Goal: Information Seeking & Learning: Learn about a topic

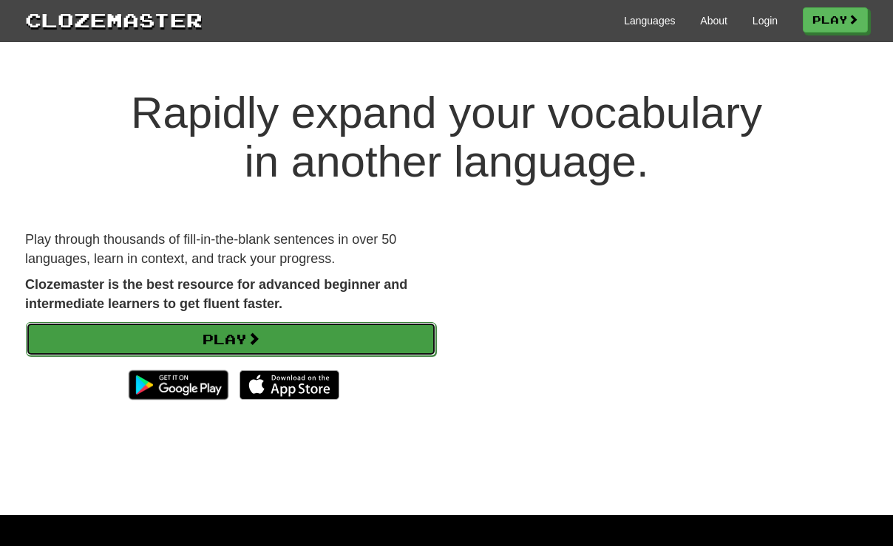
click at [410, 339] on link "Play" at bounding box center [231, 339] width 410 height 34
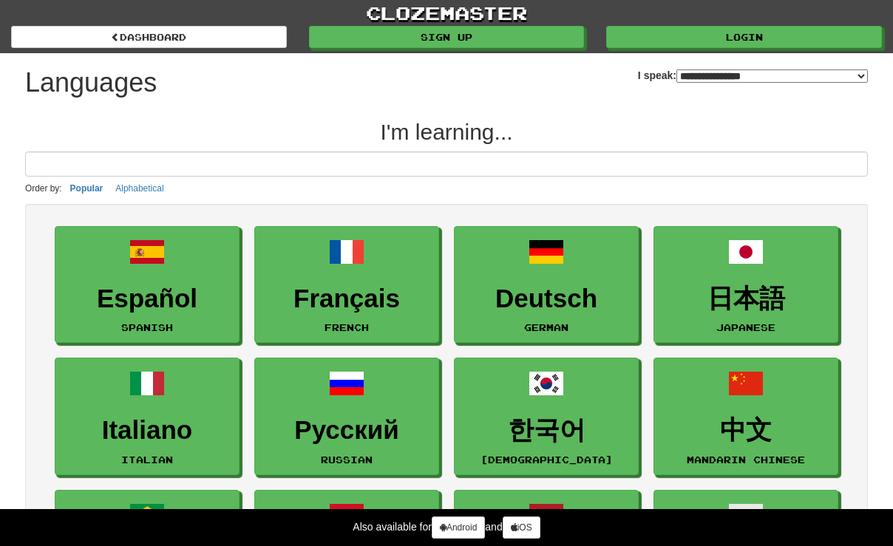
select select "*******"
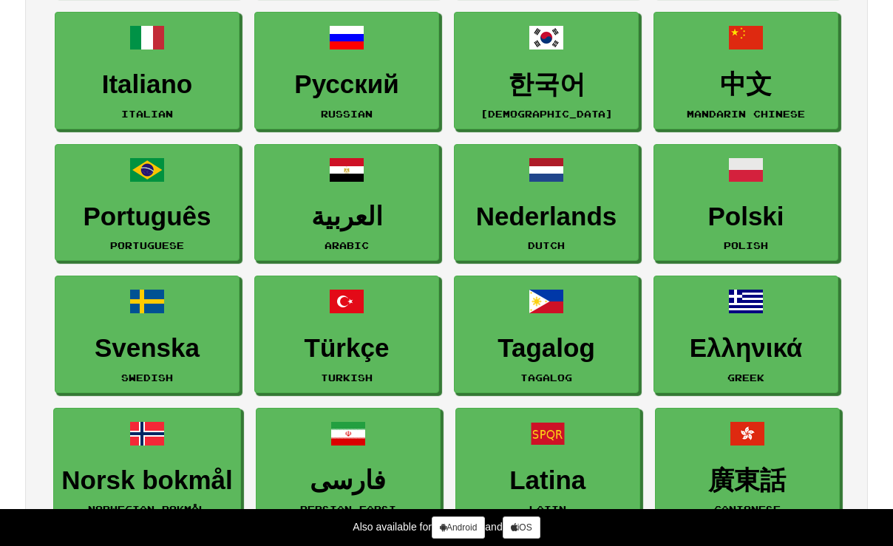
scroll to position [370, 0]
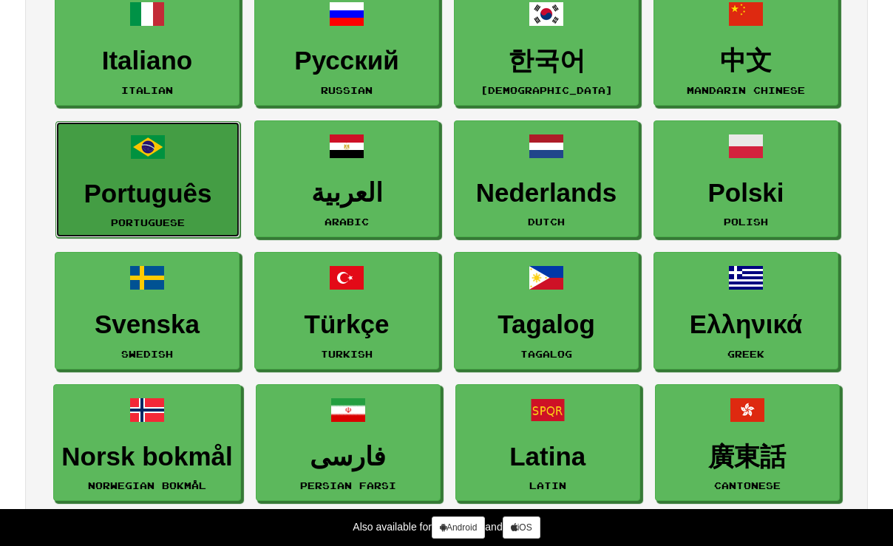
click at [129, 166] on link "Português Portuguese" at bounding box center [147, 180] width 185 height 118
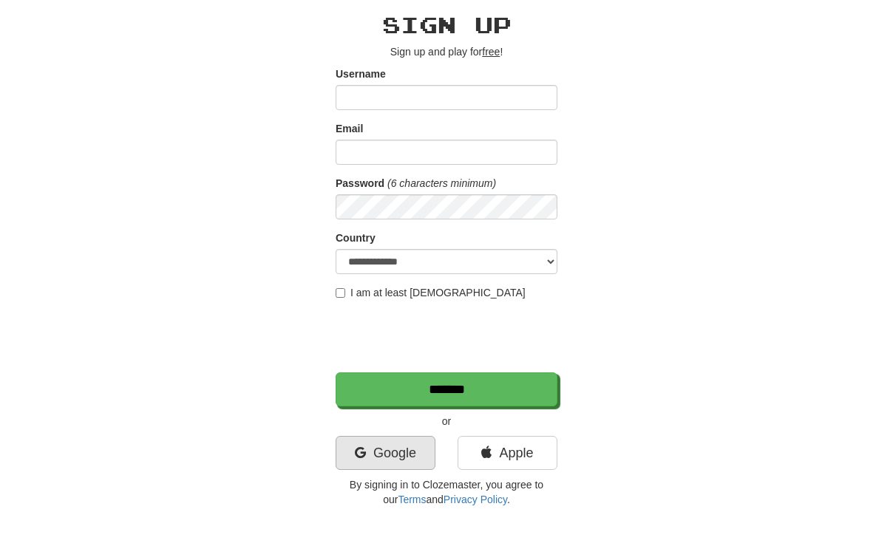
scroll to position [148, 0]
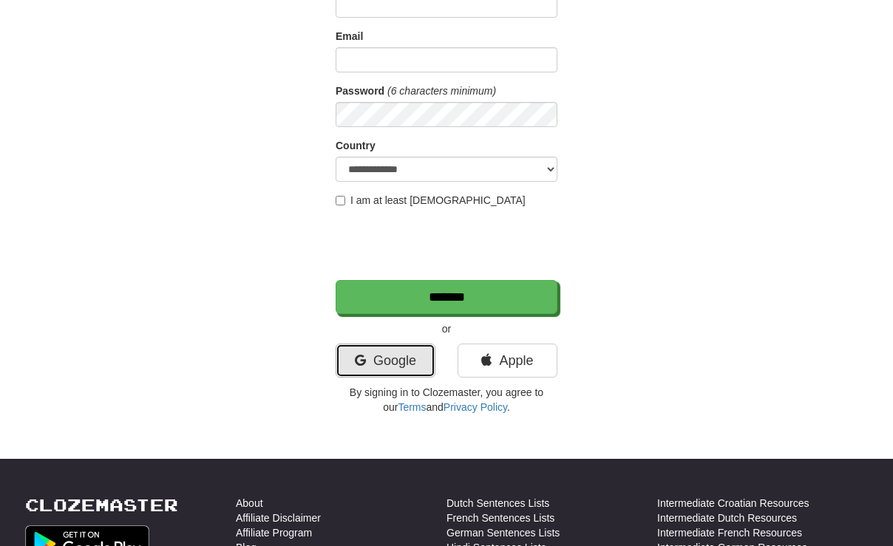
click at [405, 363] on link "Google" at bounding box center [386, 361] width 100 height 34
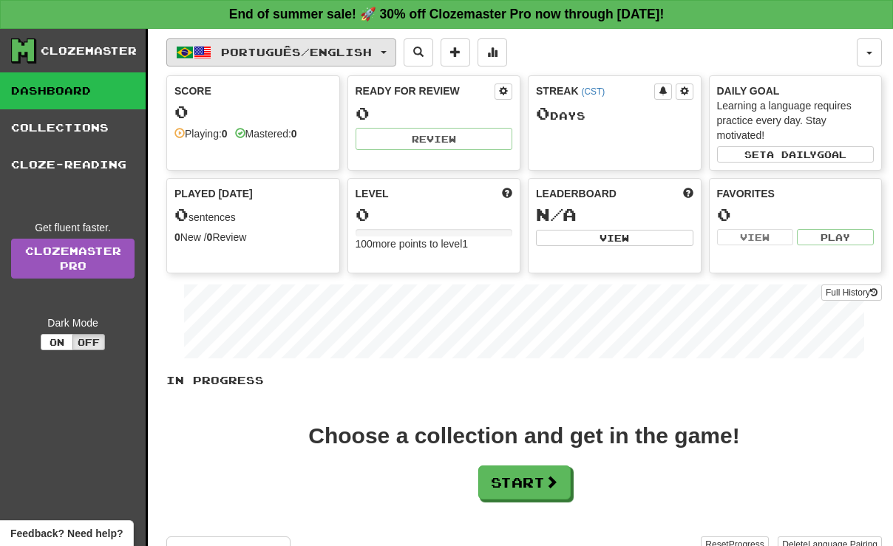
click at [396, 49] on button "Português / English" at bounding box center [281, 52] width 230 height 28
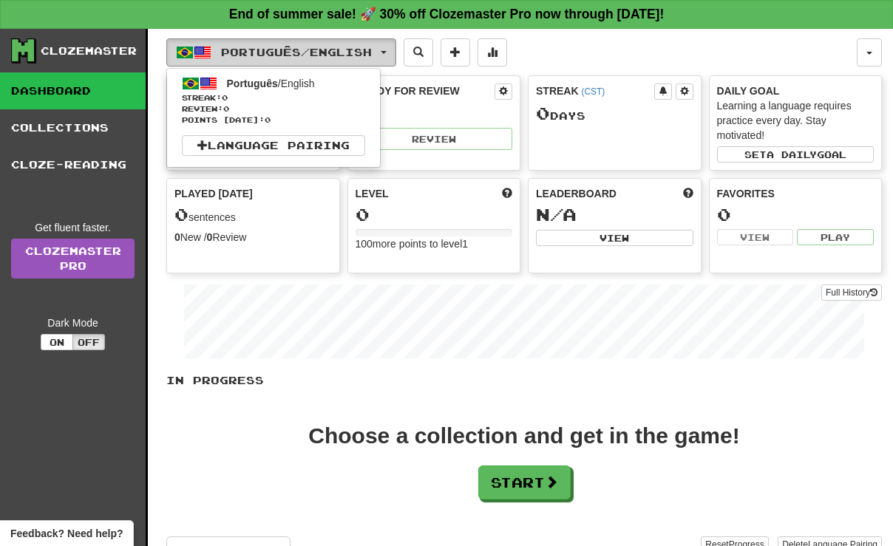
click at [396, 49] on button "Português / English" at bounding box center [281, 52] width 230 height 28
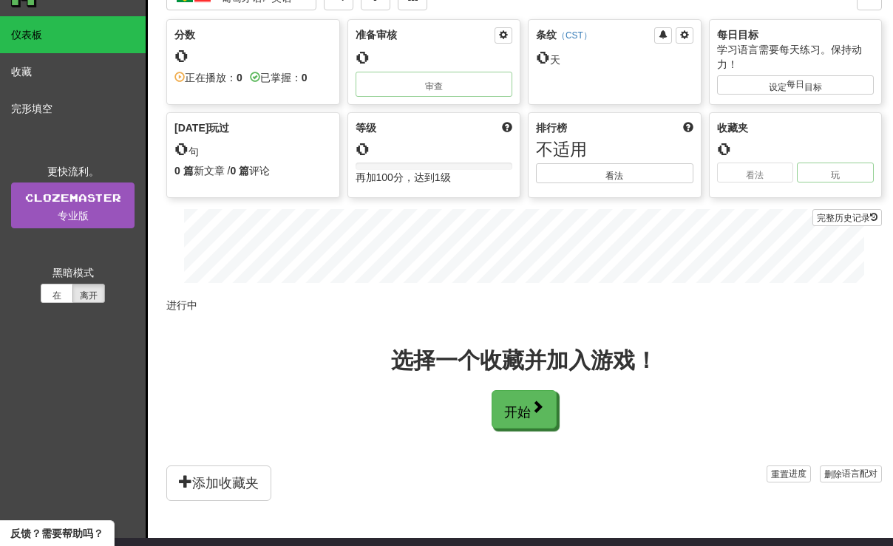
scroll to position [148, 0]
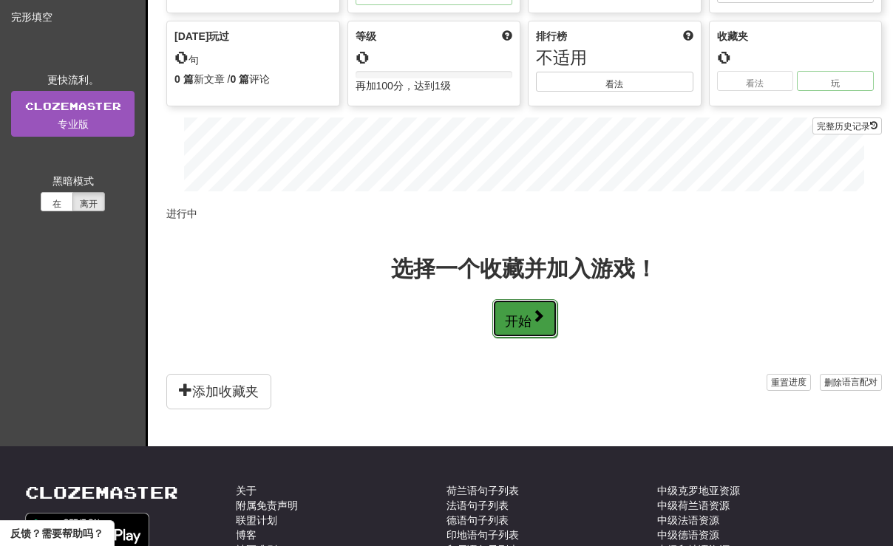
click at [538, 323] on button "开始" at bounding box center [525, 318] width 65 height 38
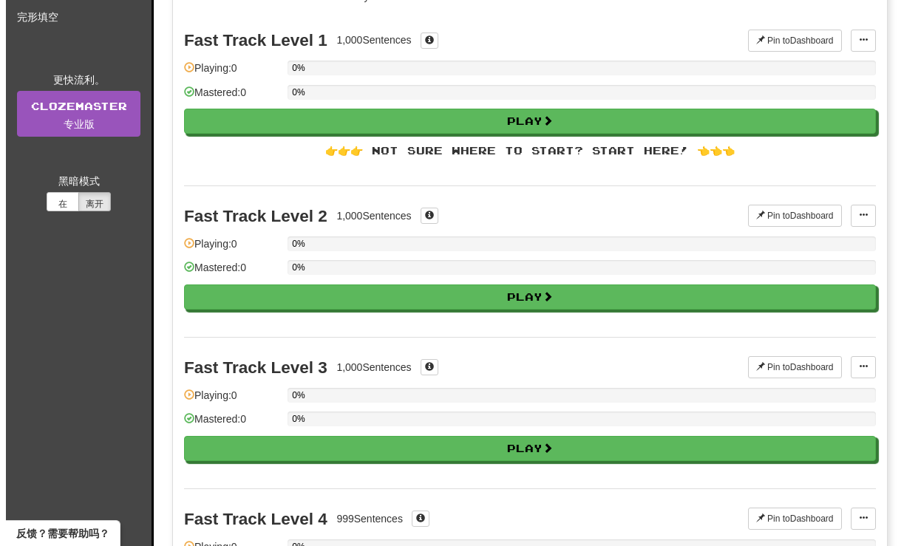
scroll to position [0, 0]
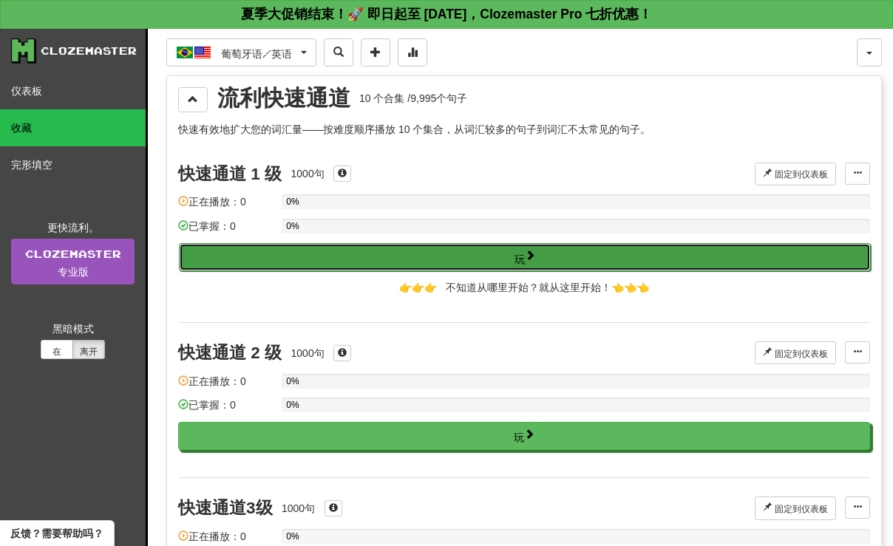
click at [547, 255] on button "玩" at bounding box center [525, 257] width 692 height 28
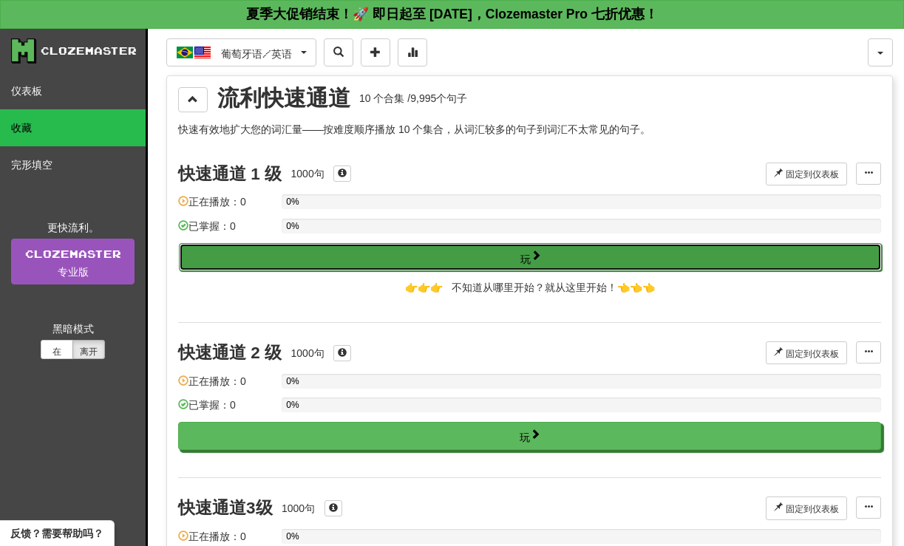
select select "**"
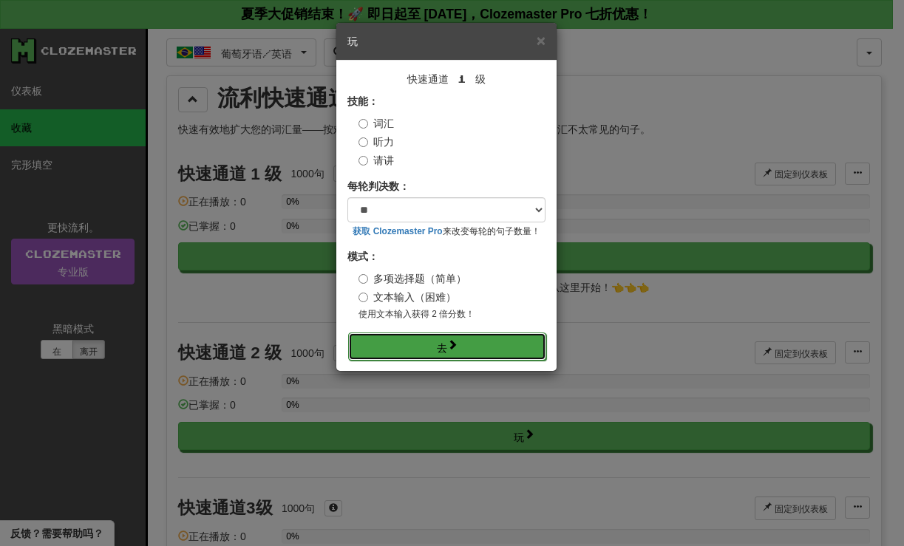
click at [473, 352] on button "去" at bounding box center [447, 347] width 198 height 28
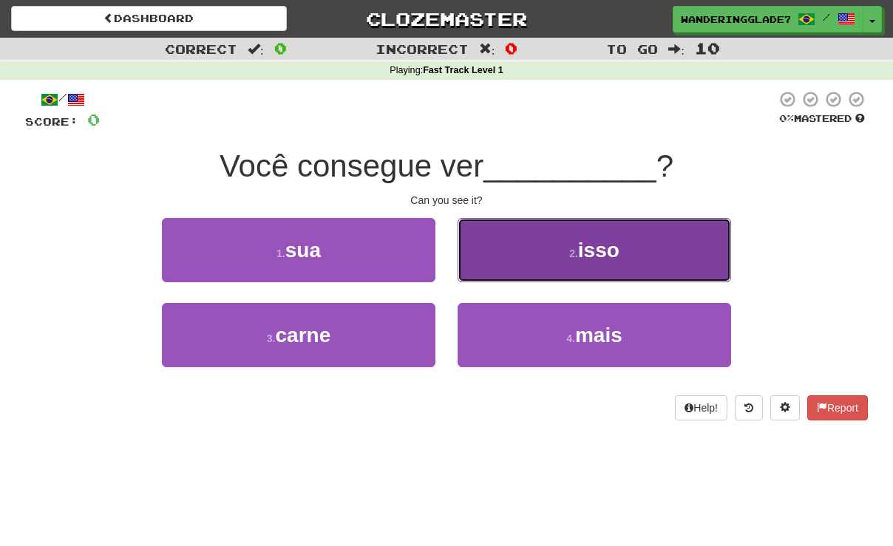
click at [570, 254] on small "2 ." at bounding box center [573, 254] width 9 height 12
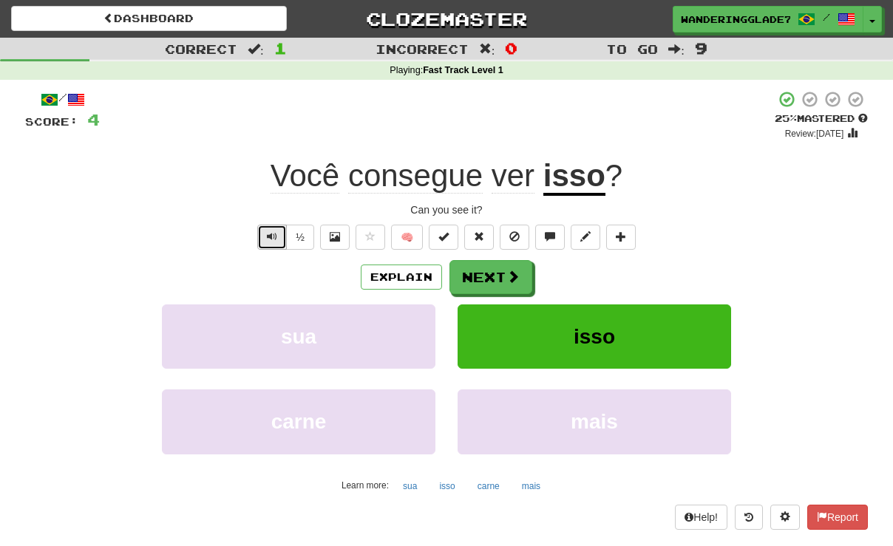
click at [267, 240] on span "Text-to-speech controls" at bounding box center [272, 236] width 10 height 10
click at [492, 177] on span "consegue" at bounding box center [513, 175] width 43 height 35
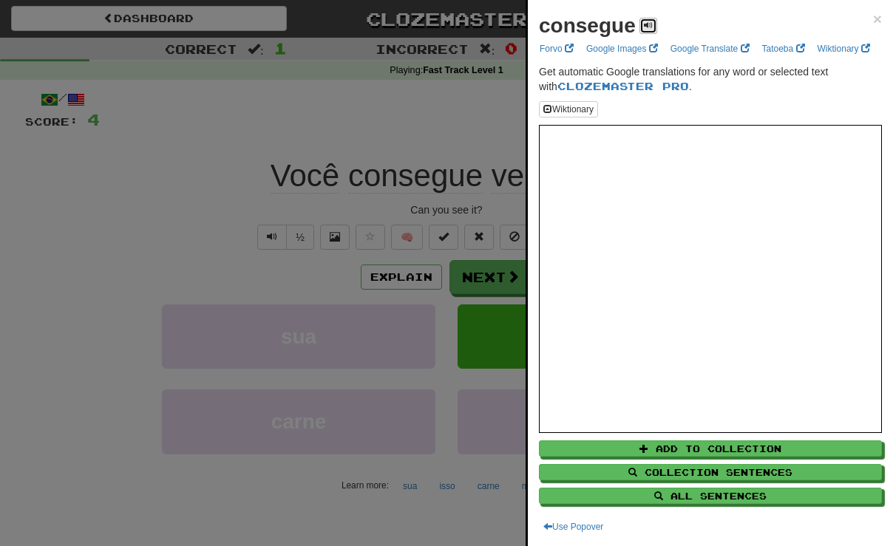
click at [646, 27] on span at bounding box center [648, 25] width 9 height 9
click at [715, 44] on link "Google Translate" at bounding box center [710, 49] width 88 height 16
click at [873, 16] on span "×" at bounding box center [877, 18] width 9 height 17
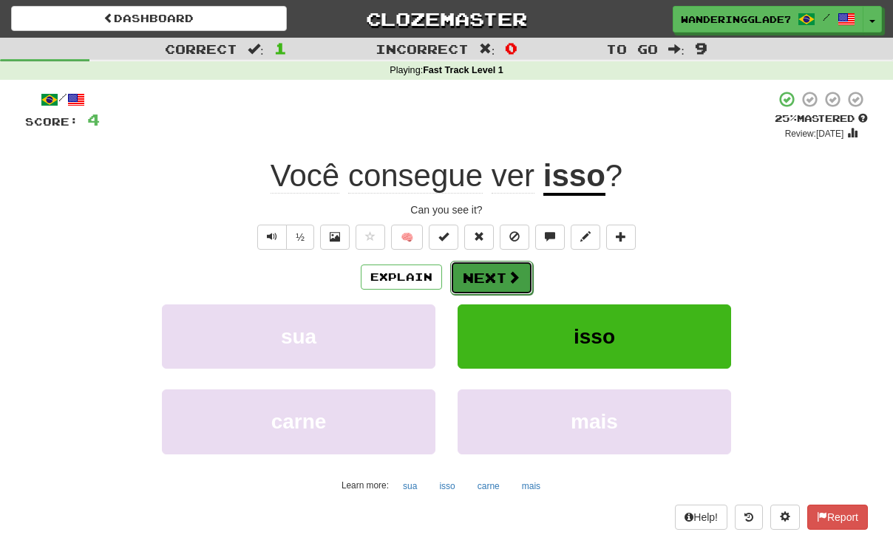
click at [508, 281] on span at bounding box center [513, 277] width 13 height 13
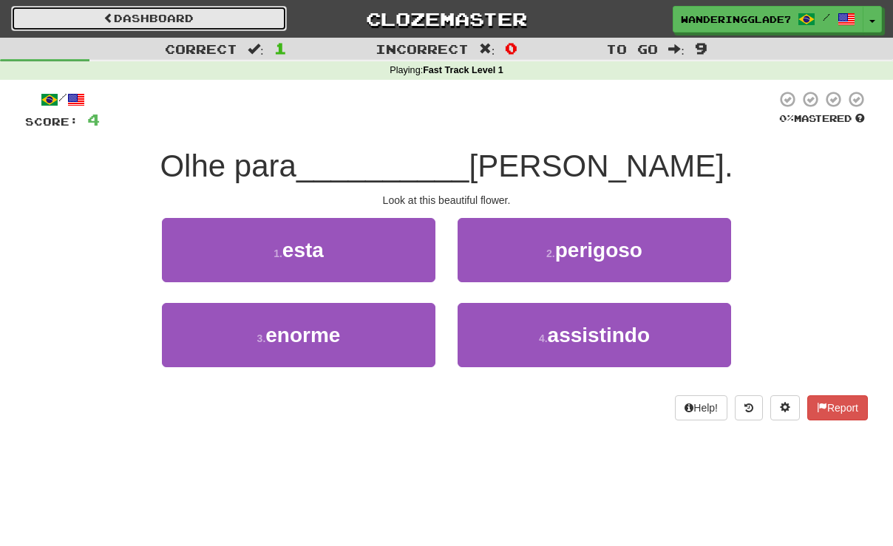
click at [176, 17] on link "Dashboard" at bounding box center [149, 18] width 276 height 25
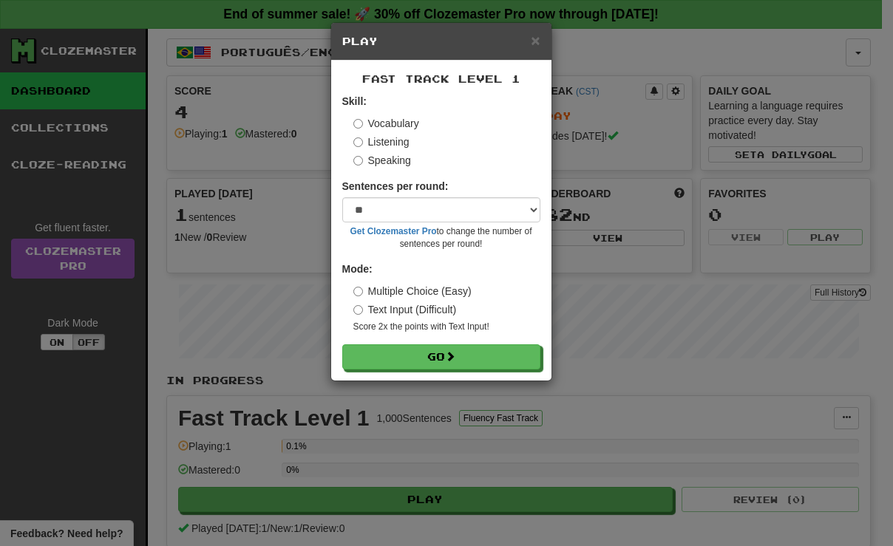
select select "**"
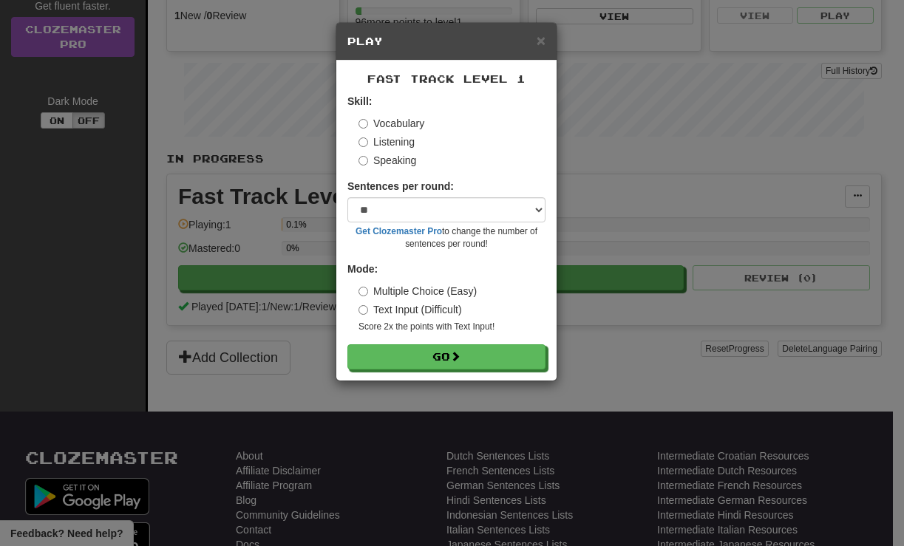
click at [385, 395] on div "× Play Fast Track Level 1 Skill: Vocabulary Listening Speaking Sentences per ro…" at bounding box center [452, 273] width 904 height 546
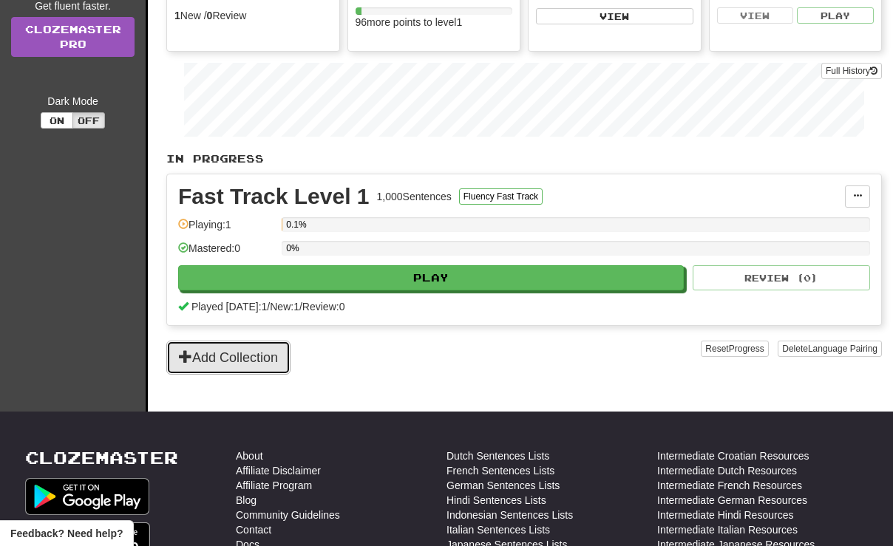
click at [259, 362] on button "Add Collection" at bounding box center [228, 358] width 124 height 34
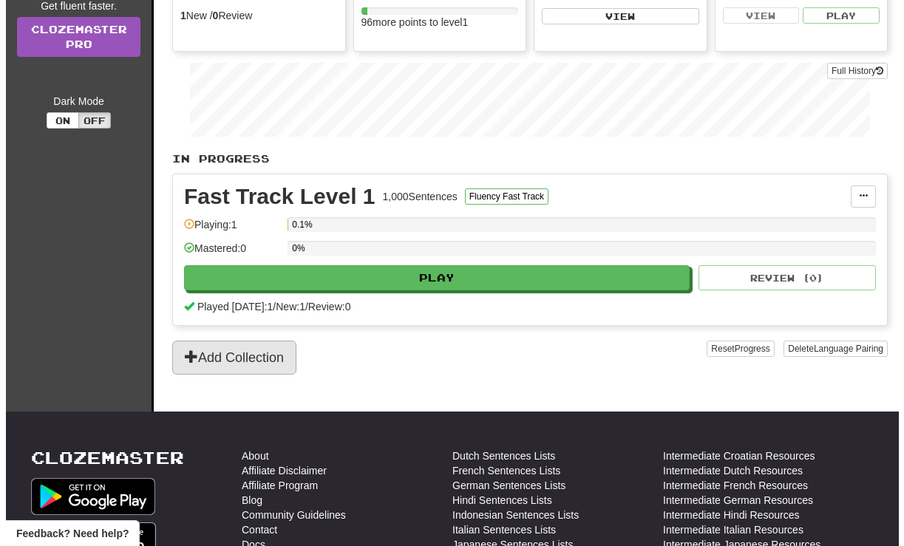
scroll to position [0, 0]
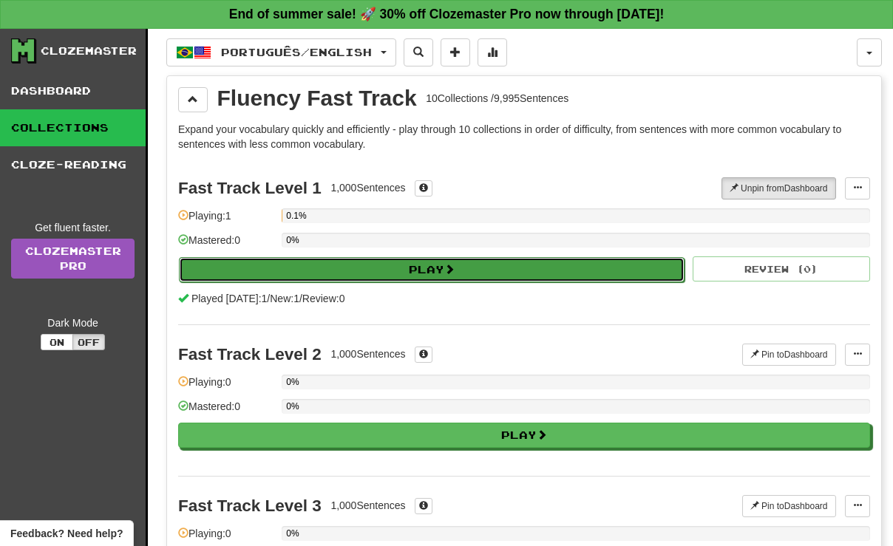
click at [467, 271] on button "Play" at bounding box center [432, 269] width 506 height 25
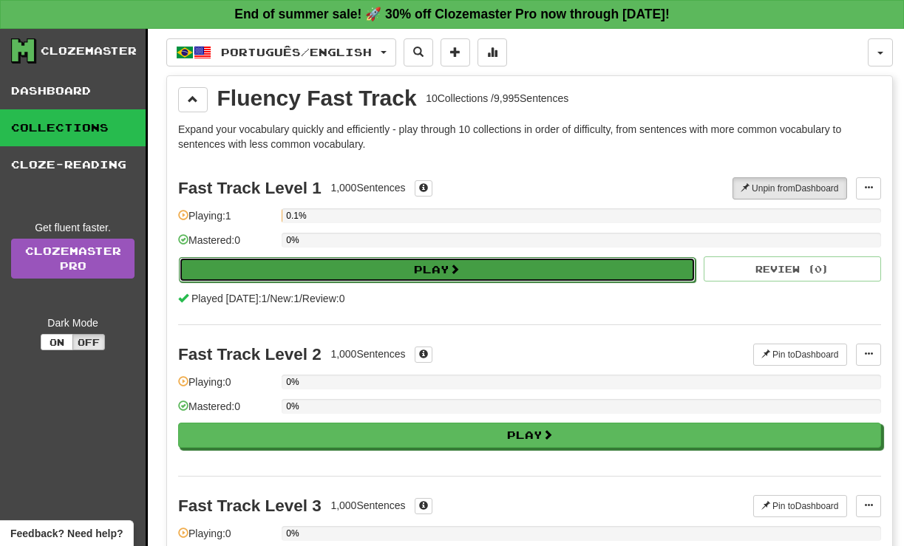
select select "**"
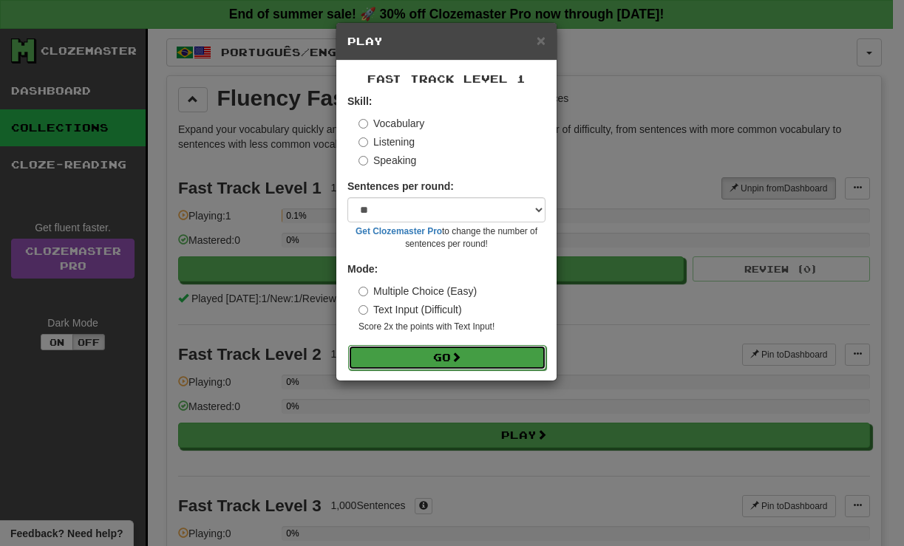
click at [467, 356] on button "Go" at bounding box center [447, 357] width 198 height 25
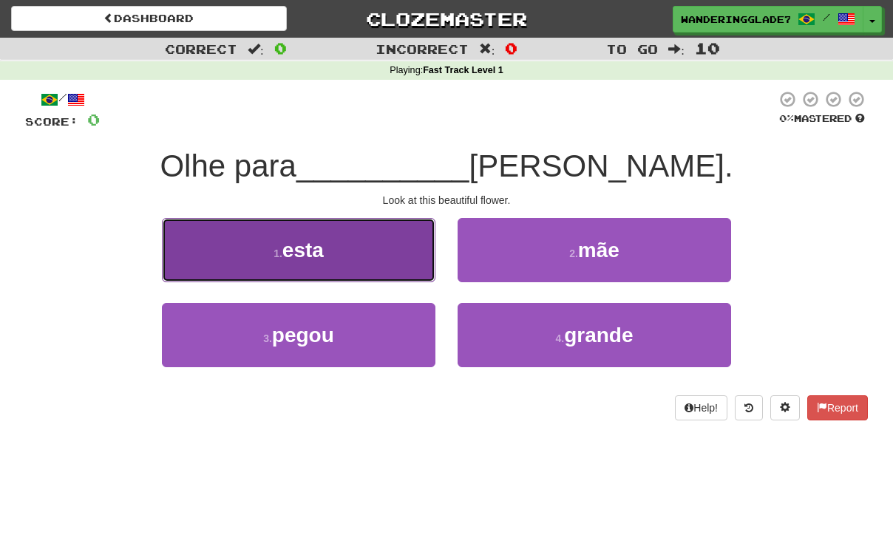
click at [387, 253] on button "1 . esta" at bounding box center [299, 250] width 274 height 64
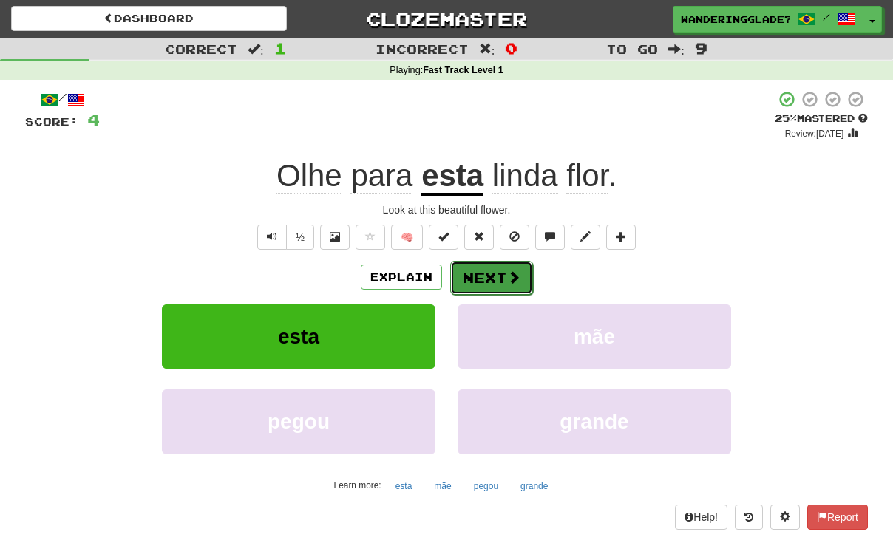
click at [497, 277] on button "Next" at bounding box center [491, 278] width 83 height 34
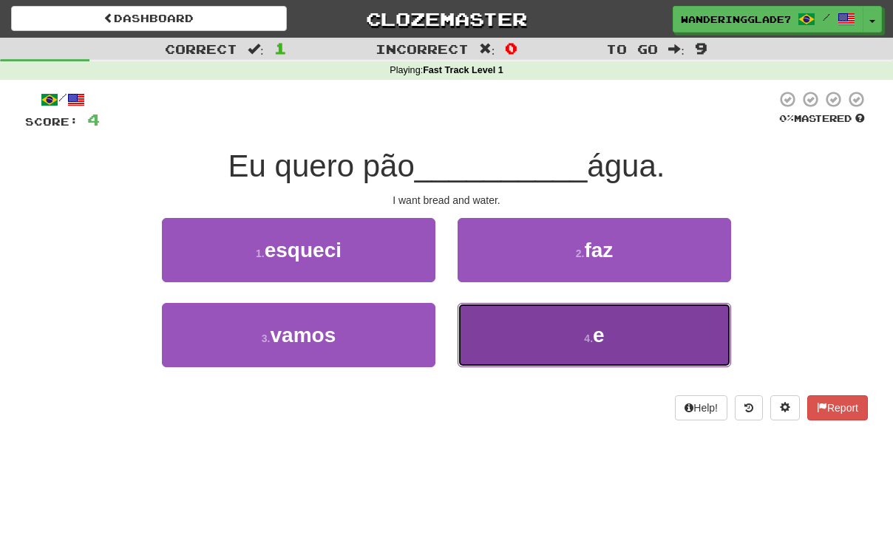
click at [528, 332] on button "4 . e" at bounding box center [595, 335] width 274 height 64
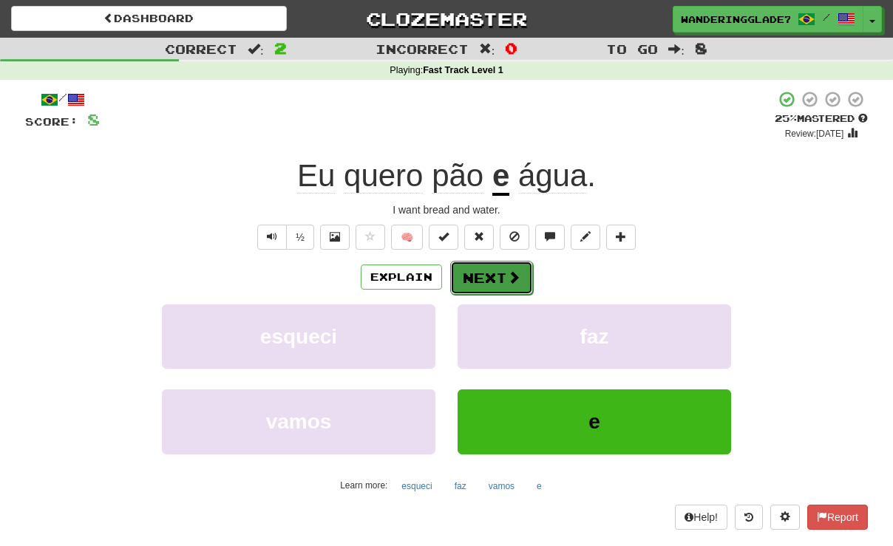
click at [499, 279] on button "Next" at bounding box center [491, 278] width 83 height 34
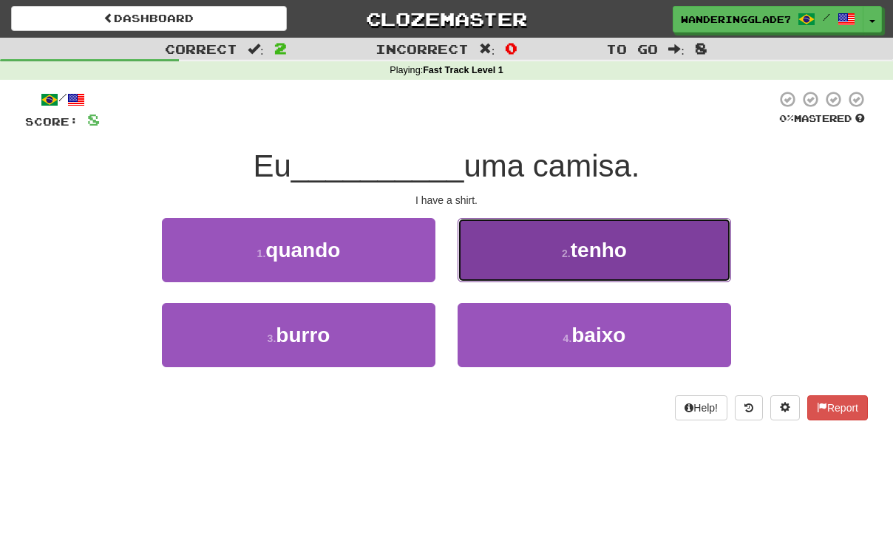
click at [529, 248] on button "2 . tenho" at bounding box center [595, 250] width 274 height 64
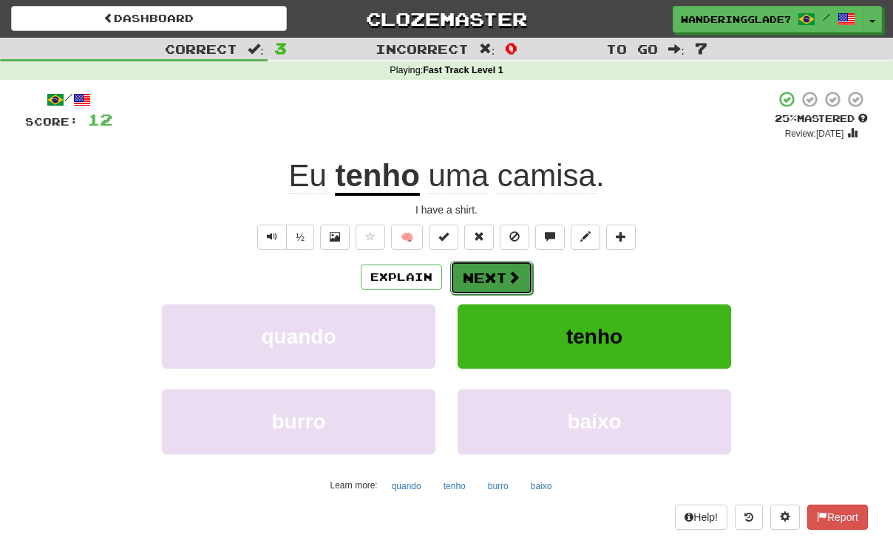
click at [498, 268] on button "Next" at bounding box center [491, 278] width 83 height 34
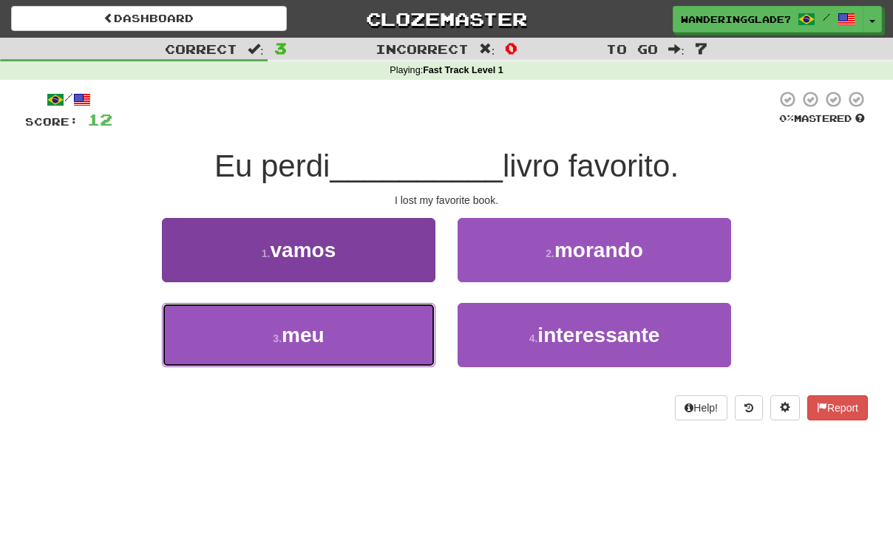
click at [368, 332] on button "3 . meu" at bounding box center [299, 335] width 274 height 64
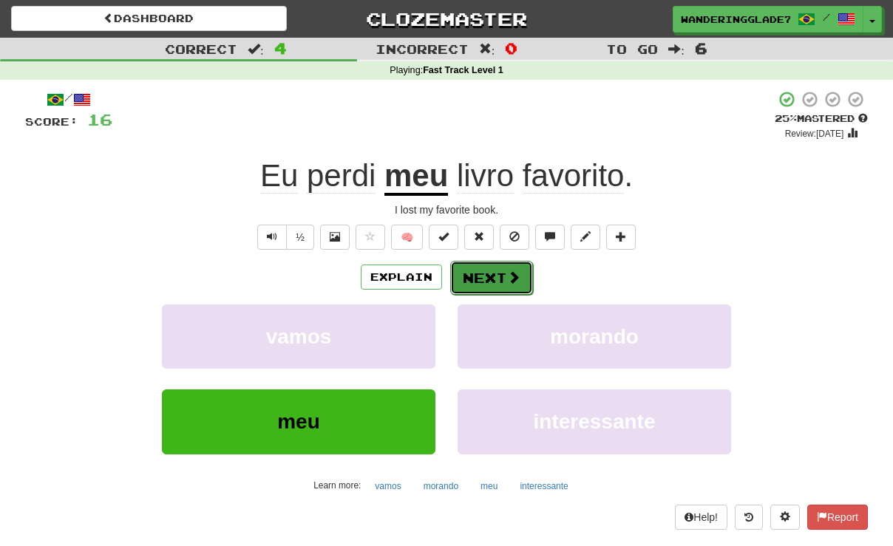
click at [509, 280] on span at bounding box center [513, 277] width 13 height 13
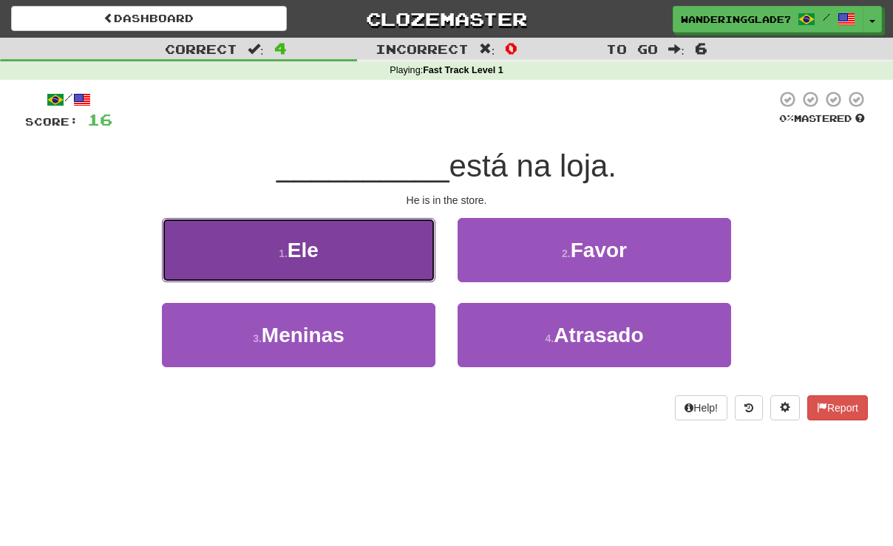
click at [405, 277] on button "1 . Ele" at bounding box center [299, 250] width 274 height 64
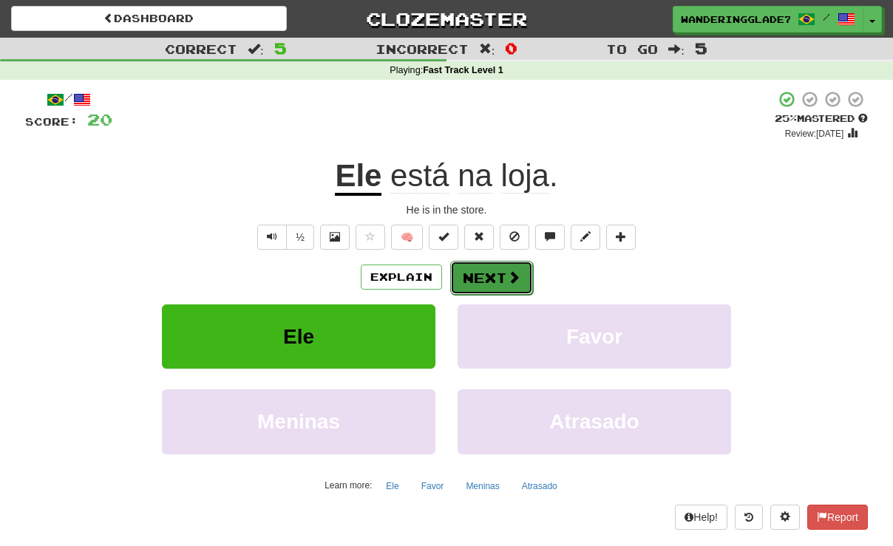
click at [498, 267] on button "Next" at bounding box center [491, 278] width 83 height 34
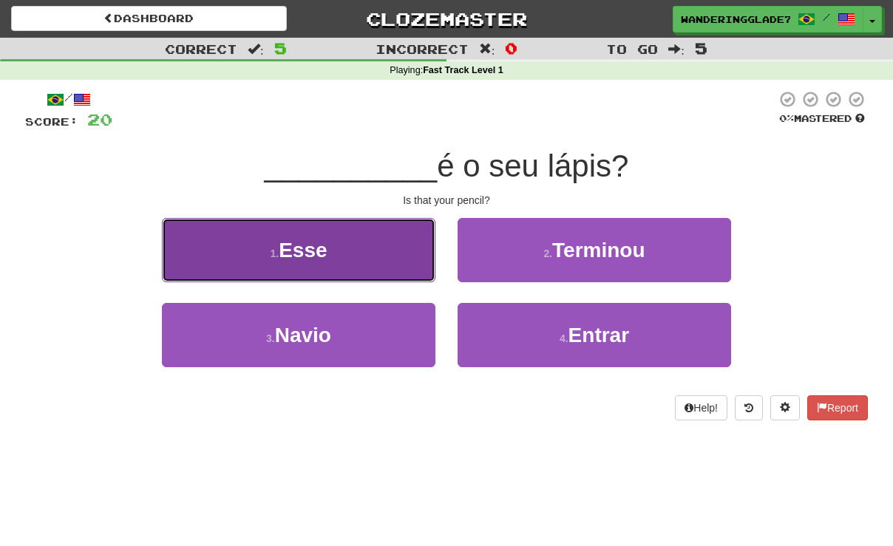
click at [334, 271] on button "1 . Esse" at bounding box center [299, 250] width 274 height 64
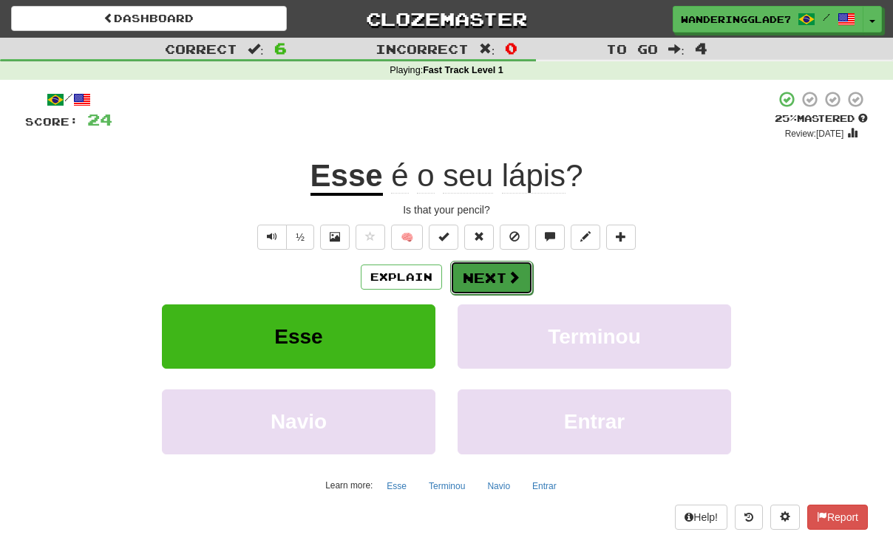
click at [487, 278] on button "Next" at bounding box center [491, 278] width 83 height 34
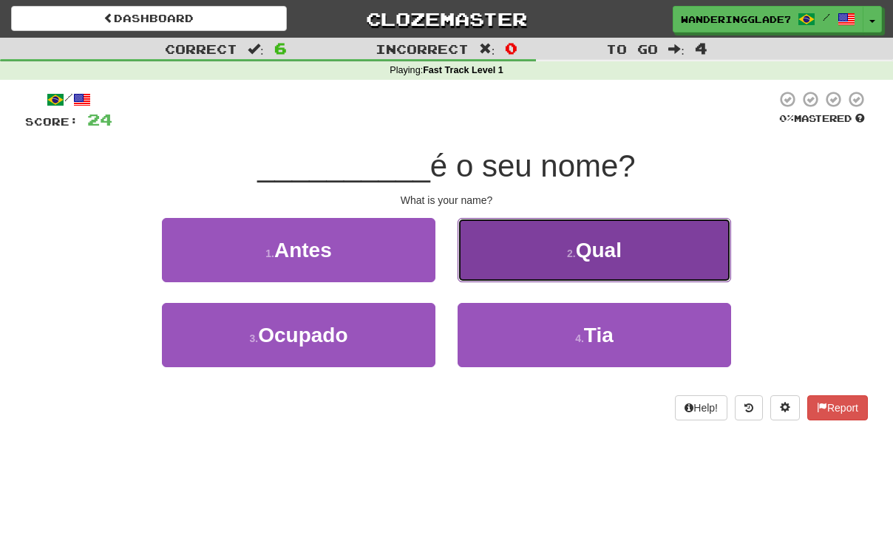
click at [532, 266] on button "2 . Qual" at bounding box center [595, 250] width 274 height 64
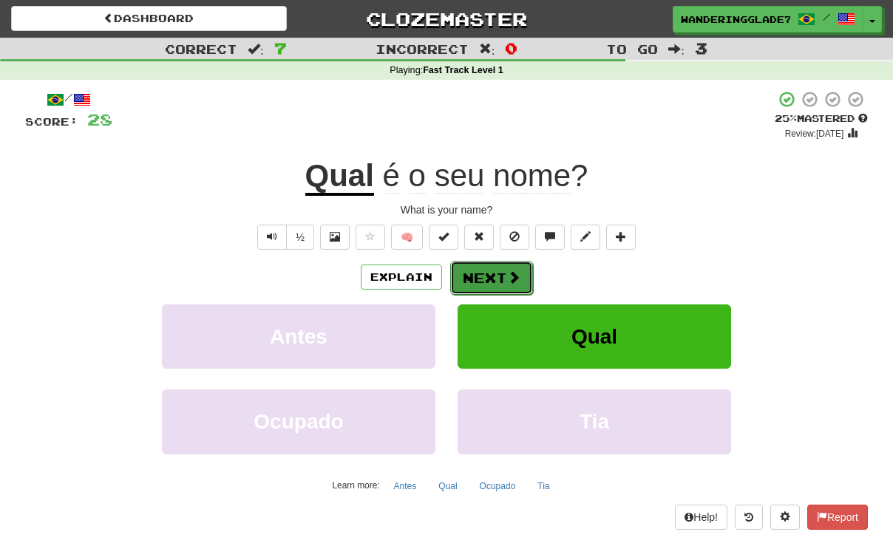
click at [518, 271] on span at bounding box center [513, 277] width 13 height 13
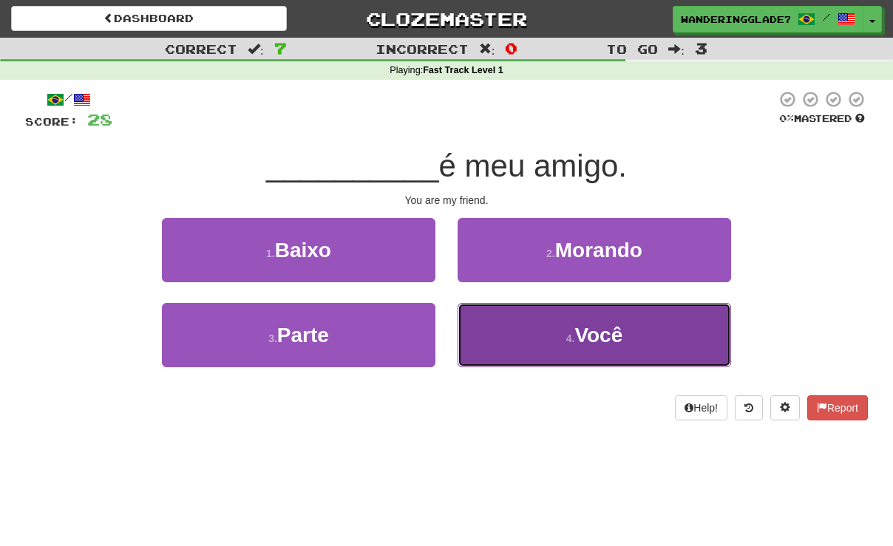
click at [531, 324] on button "4 . Você" at bounding box center [595, 335] width 274 height 64
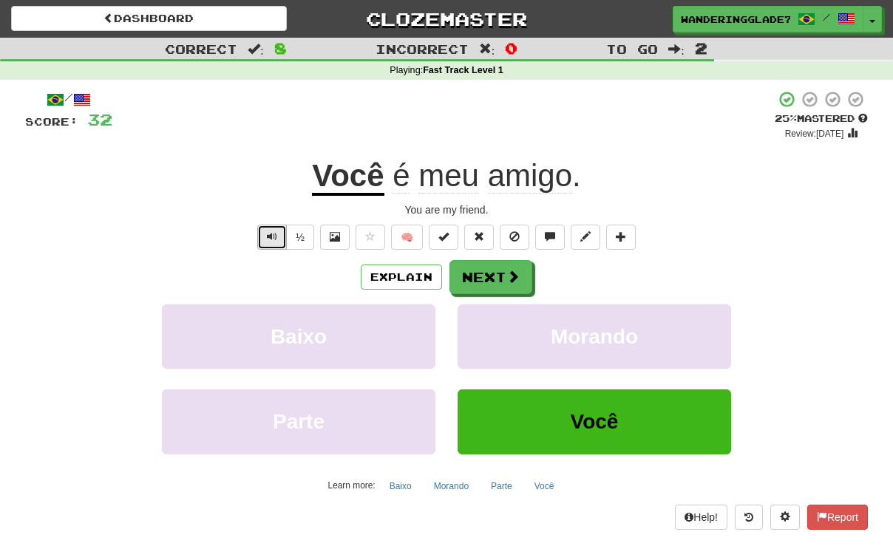
click at [272, 238] on span "Text-to-speech controls" at bounding box center [272, 236] width 10 height 10
click at [493, 281] on button "Next" at bounding box center [491, 278] width 83 height 34
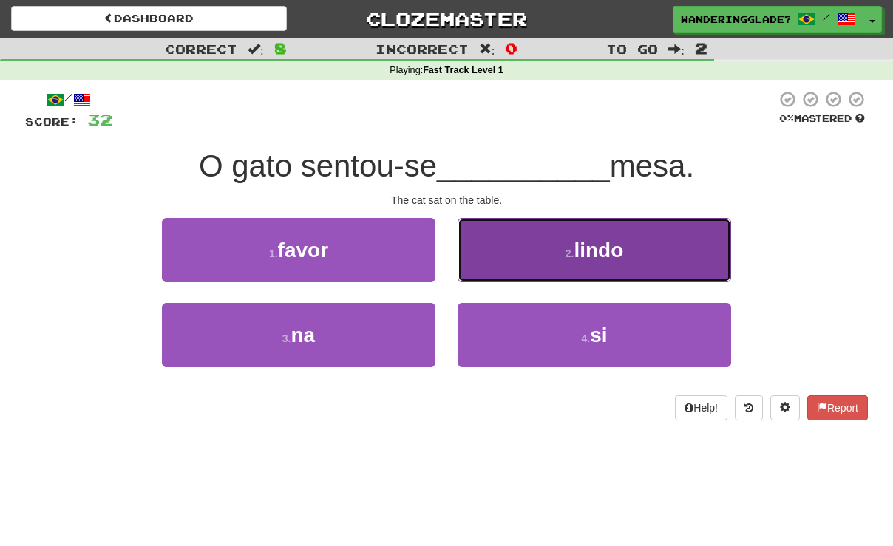
click at [482, 257] on button "2 . lindo" at bounding box center [595, 250] width 274 height 64
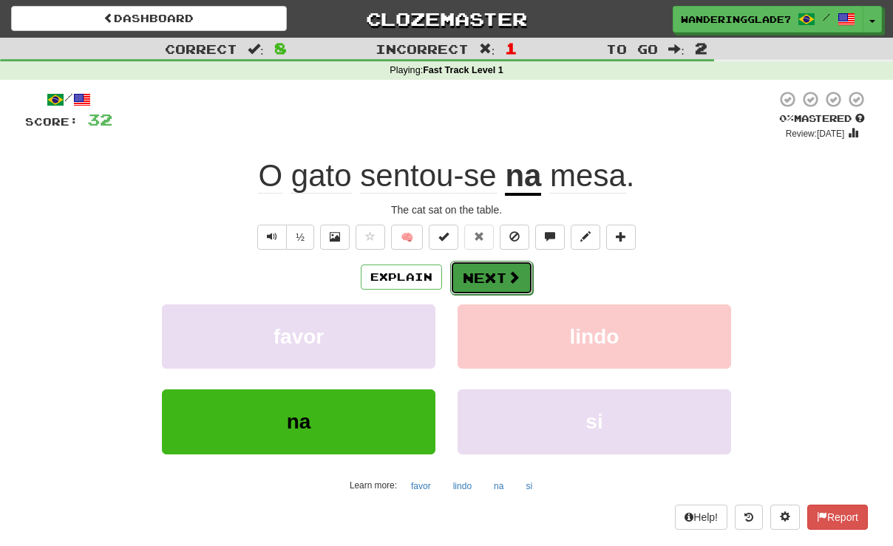
click at [507, 272] on span at bounding box center [513, 277] width 13 height 13
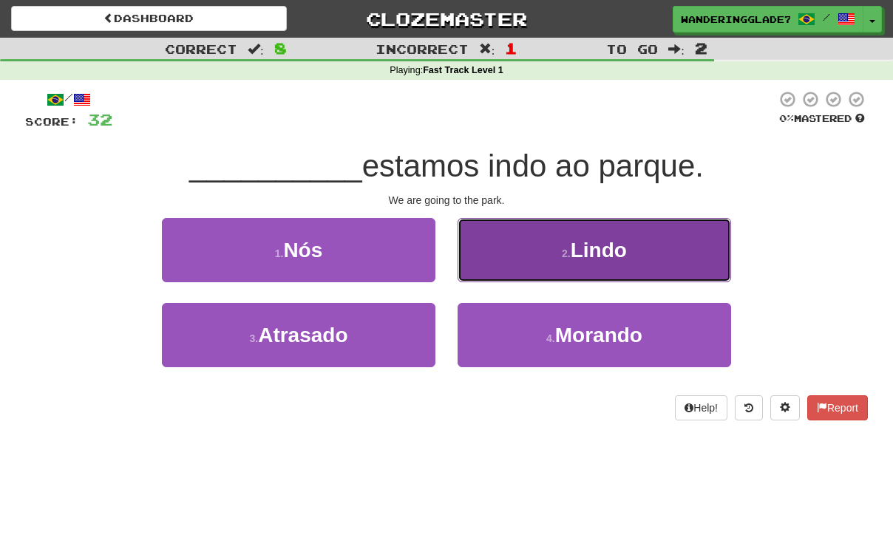
click at [479, 266] on button "2 . Lindo" at bounding box center [595, 250] width 274 height 64
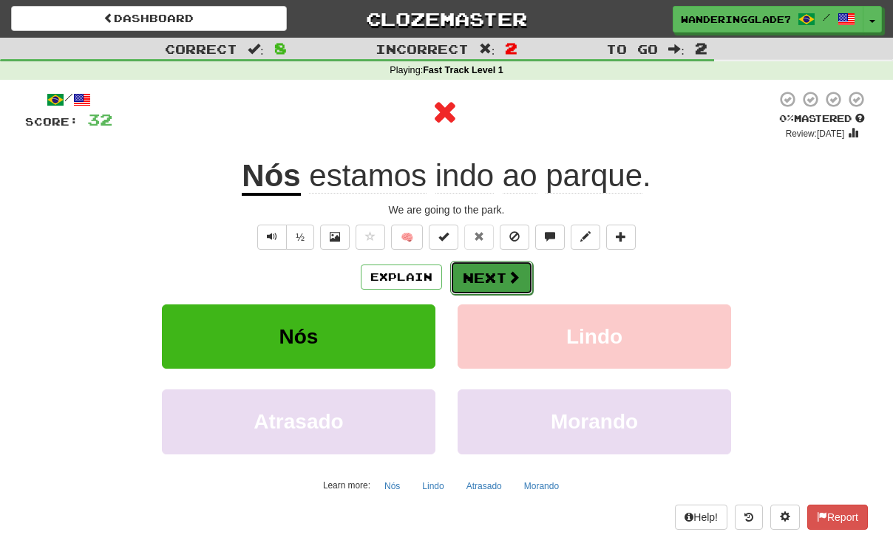
click at [482, 273] on button "Next" at bounding box center [491, 278] width 83 height 34
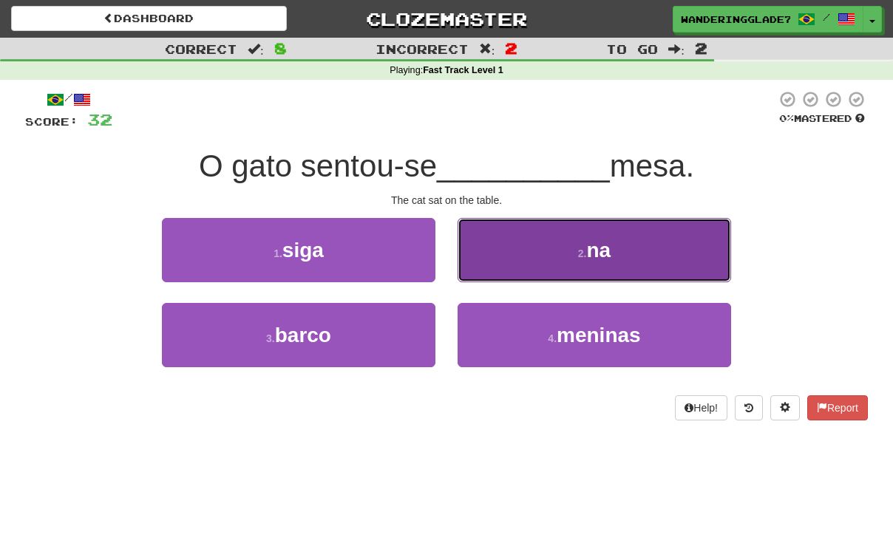
click at [566, 244] on button "2 . na" at bounding box center [595, 250] width 274 height 64
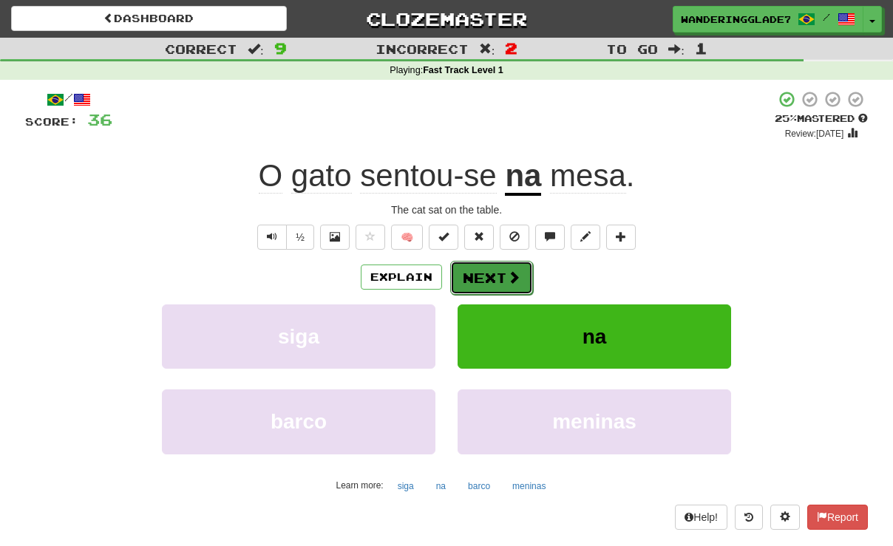
click at [499, 282] on button "Next" at bounding box center [491, 278] width 83 height 34
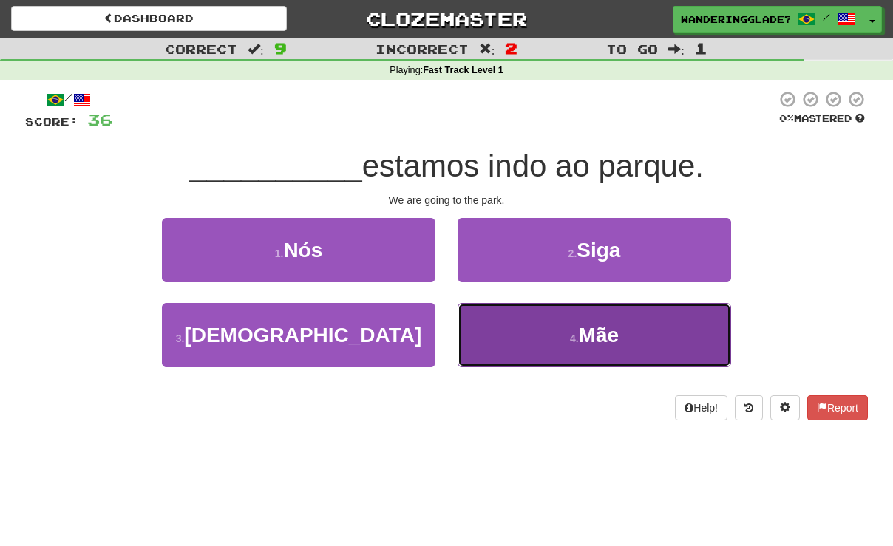
click at [527, 326] on button "4 . Mãe" at bounding box center [595, 335] width 274 height 64
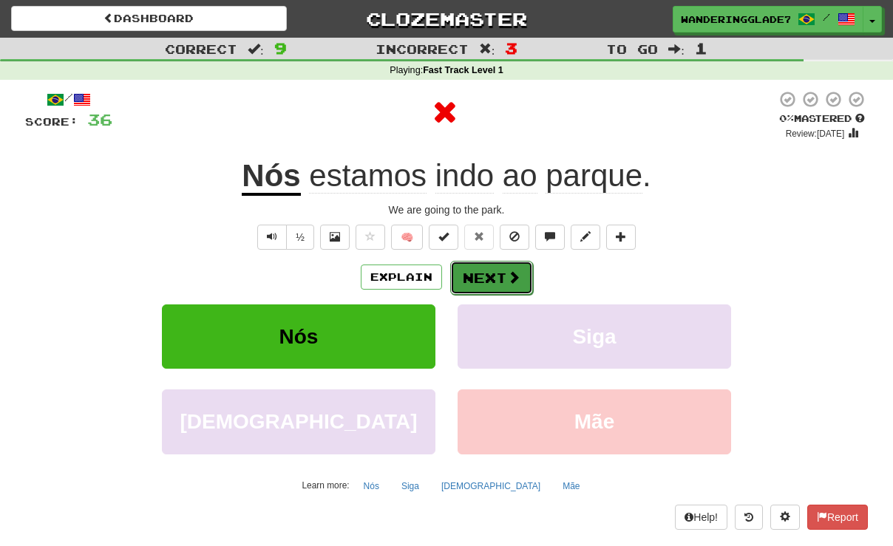
click at [490, 275] on button "Next" at bounding box center [491, 278] width 83 height 34
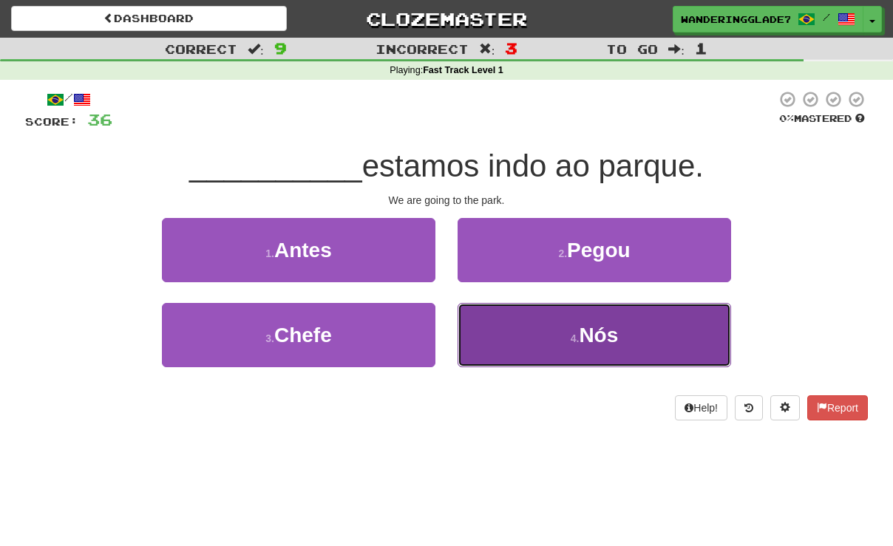
click at [524, 332] on button "4 . Nós" at bounding box center [595, 335] width 274 height 64
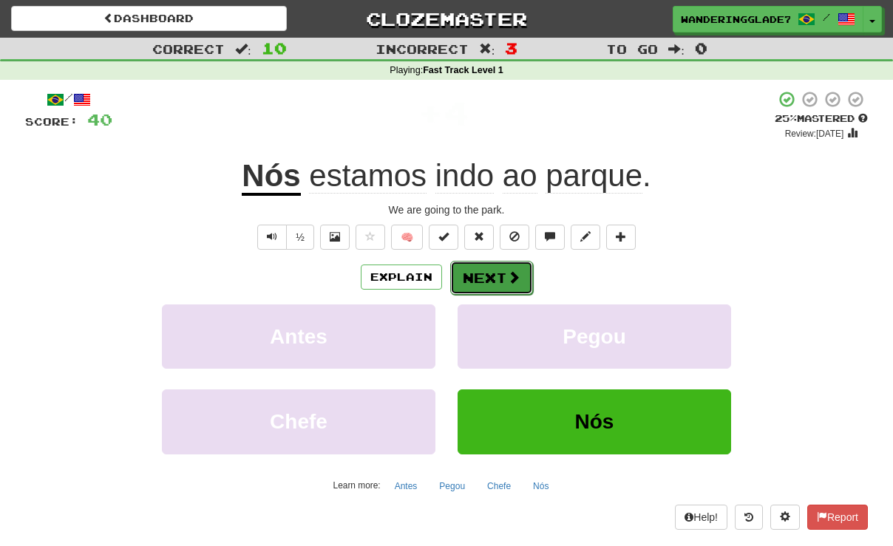
click at [473, 264] on button "Next" at bounding box center [491, 278] width 83 height 34
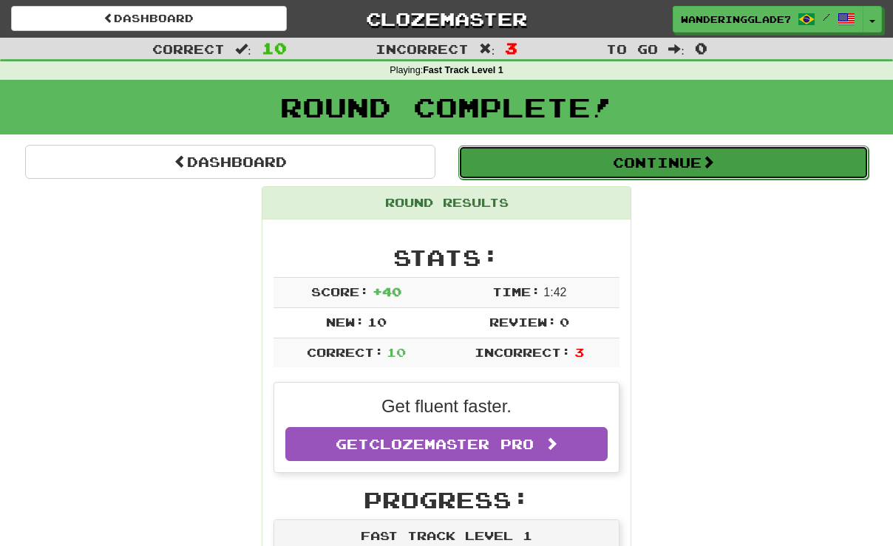
click at [657, 162] on button "Continue" at bounding box center [663, 163] width 410 height 34
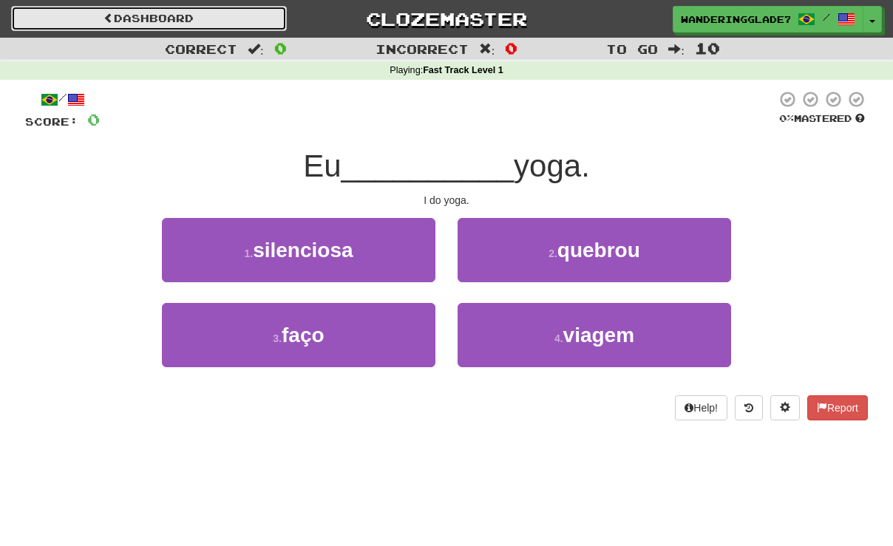
click at [225, 9] on link "Dashboard" at bounding box center [149, 18] width 276 height 25
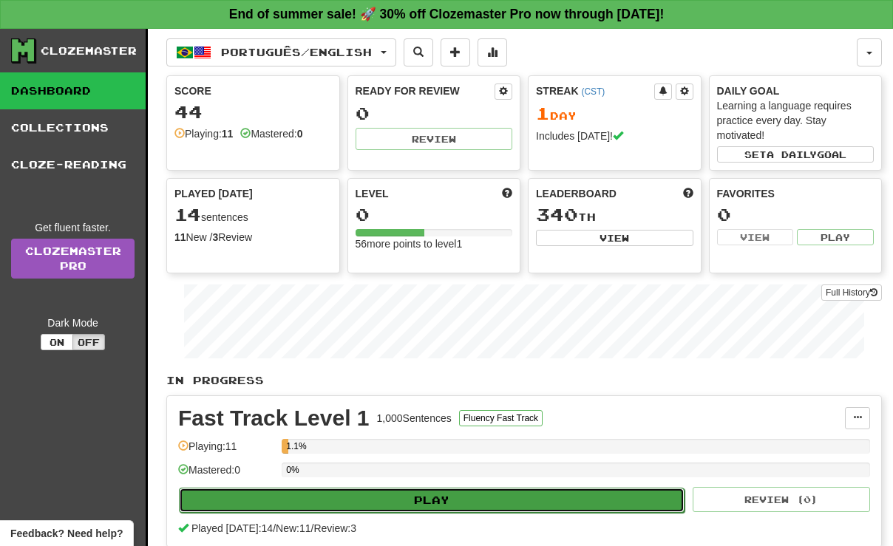
click at [411, 501] on button "Play" at bounding box center [432, 500] width 506 height 25
select select "**"
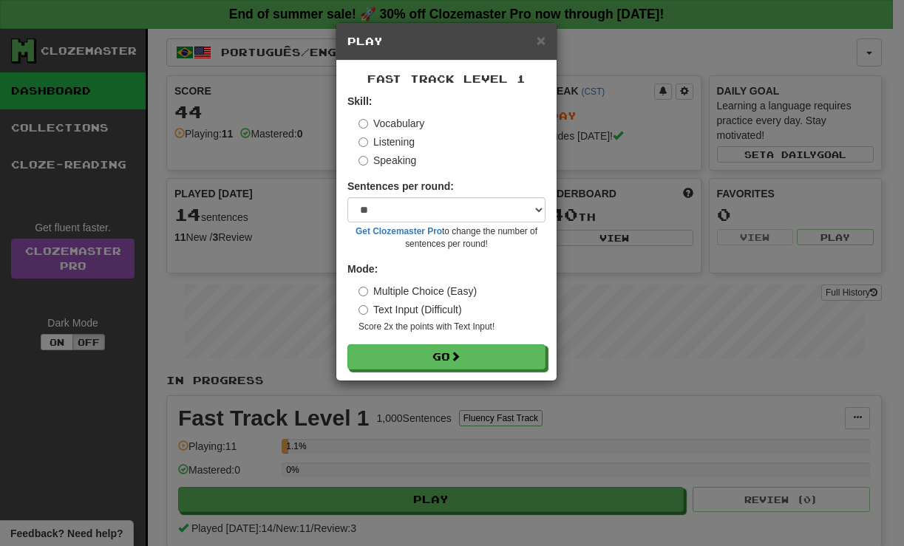
click at [412, 143] on label "Listening" at bounding box center [387, 142] width 56 height 15
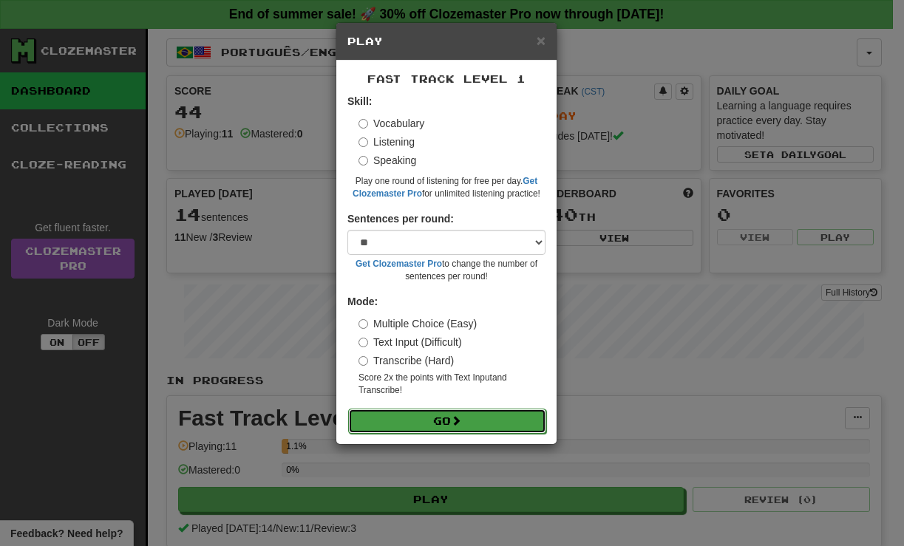
click at [444, 411] on button "Go" at bounding box center [447, 421] width 198 height 25
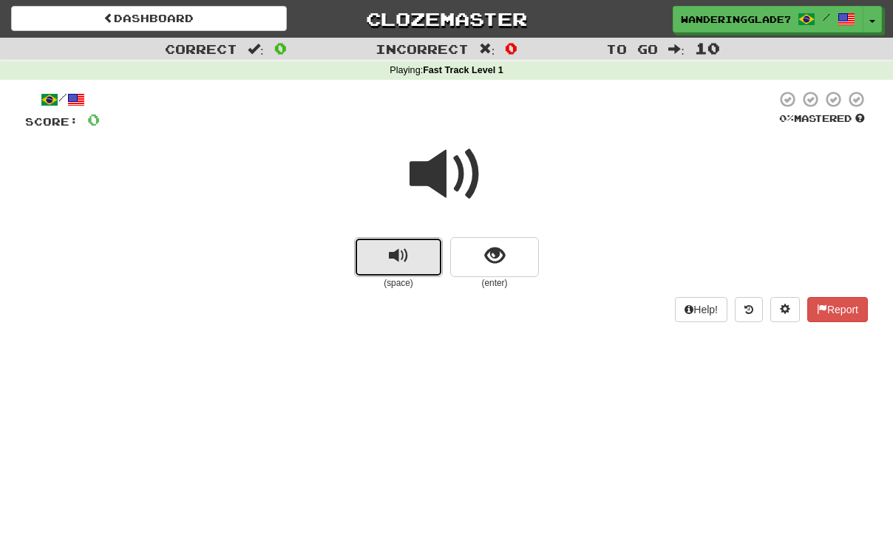
click at [428, 254] on button "replay audio" at bounding box center [398, 257] width 89 height 40
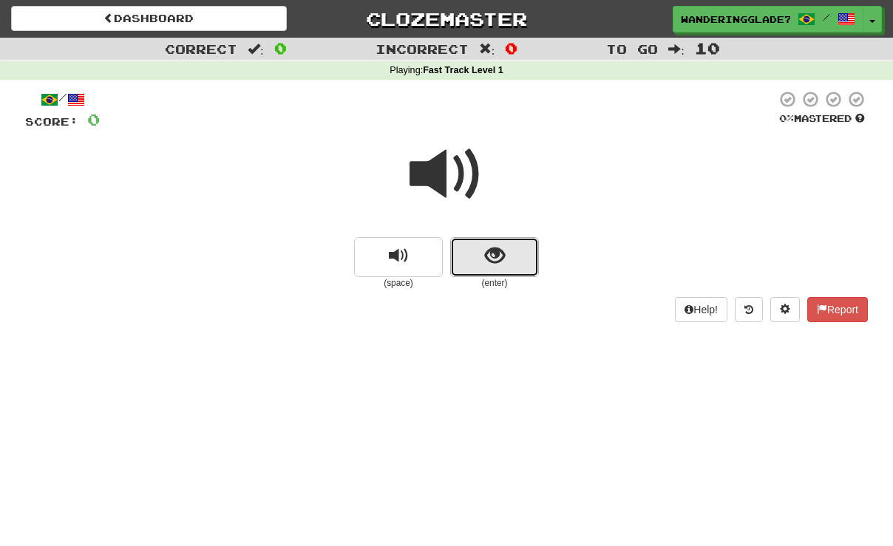
click at [473, 254] on button "show sentence" at bounding box center [494, 257] width 89 height 40
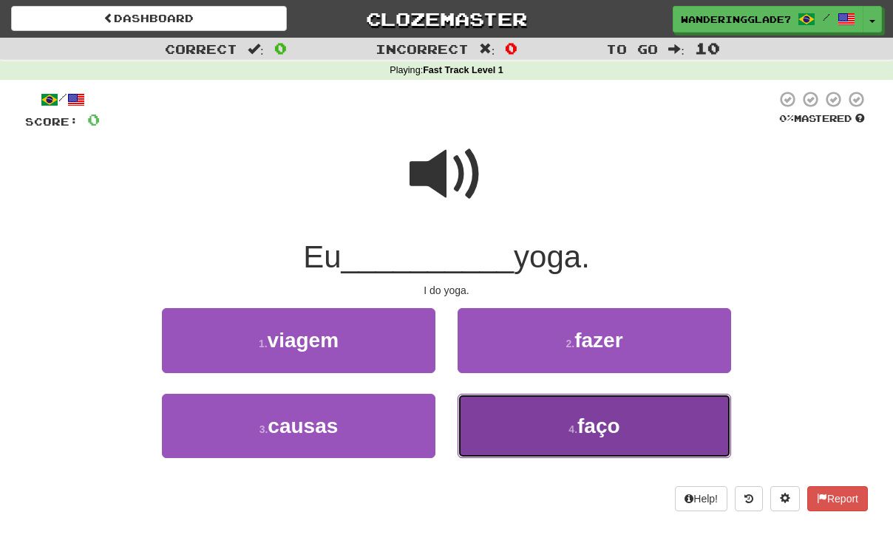
click at [566, 411] on button "4 . faço" at bounding box center [595, 426] width 274 height 64
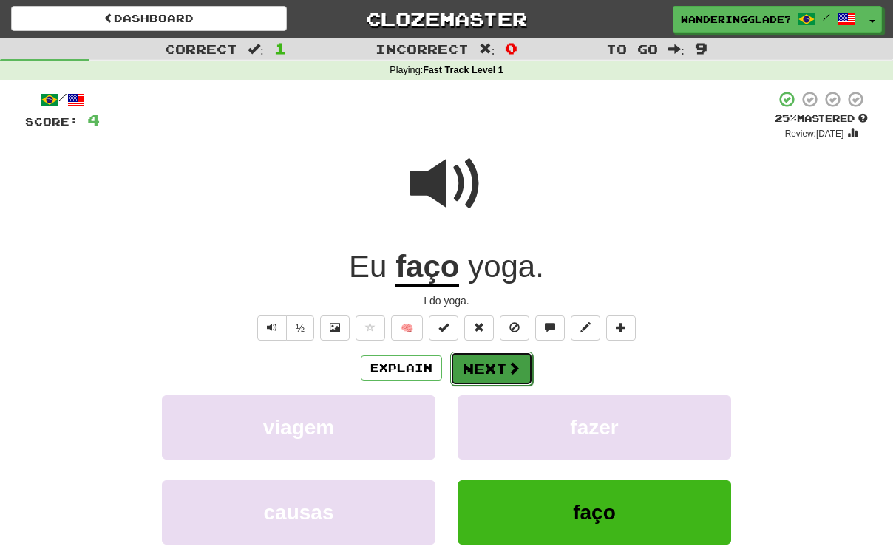
click at [521, 375] on button "Next" at bounding box center [491, 369] width 83 height 34
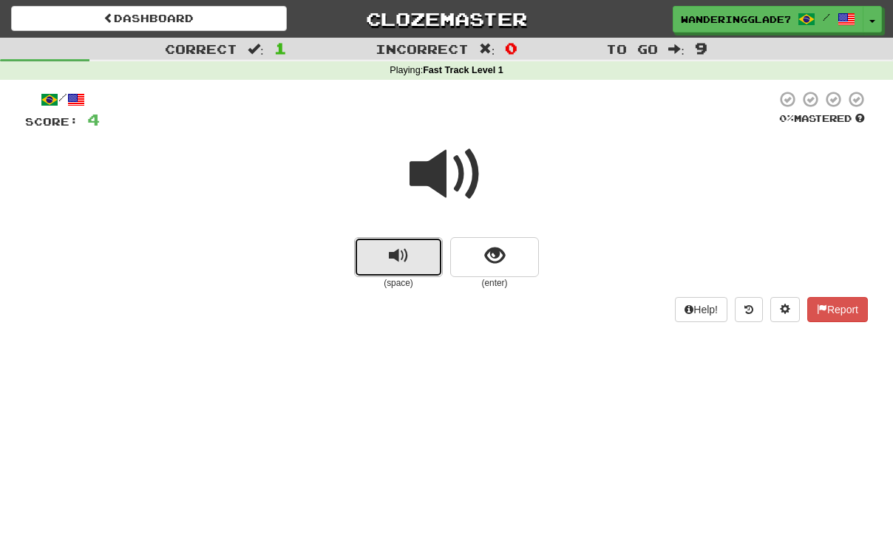
click at [415, 260] on button "replay audio" at bounding box center [398, 257] width 89 height 40
click at [429, 263] on button "replay audio" at bounding box center [398, 257] width 89 height 40
click at [436, 262] on button "replay audio" at bounding box center [398, 257] width 89 height 40
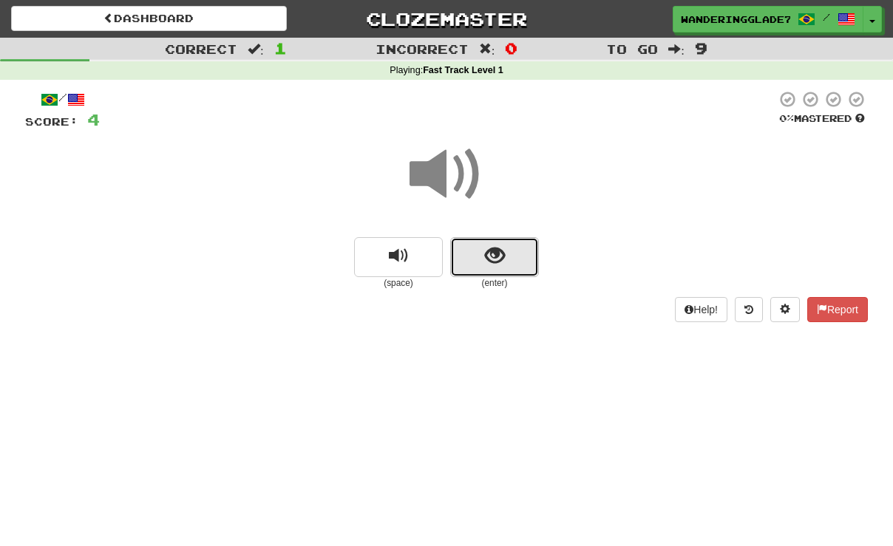
click at [483, 264] on button "show sentence" at bounding box center [494, 257] width 89 height 40
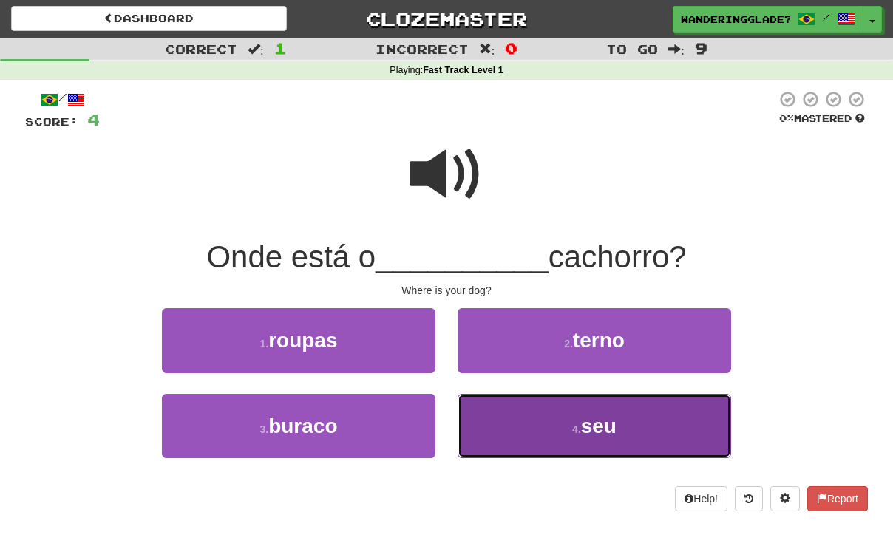
click at [507, 439] on button "4 . seu" at bounding box center [595, 426] width 274 height 64
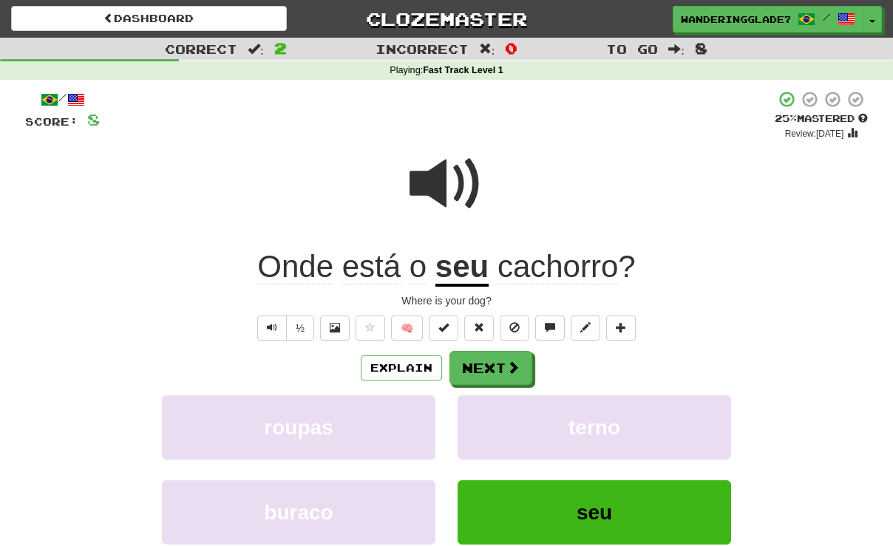
click at [476, 192] on span at bounding box center [447, 184] width 74 height 74
click at [507, 365] on span at bounding box center [513, 367] width 13 height 13
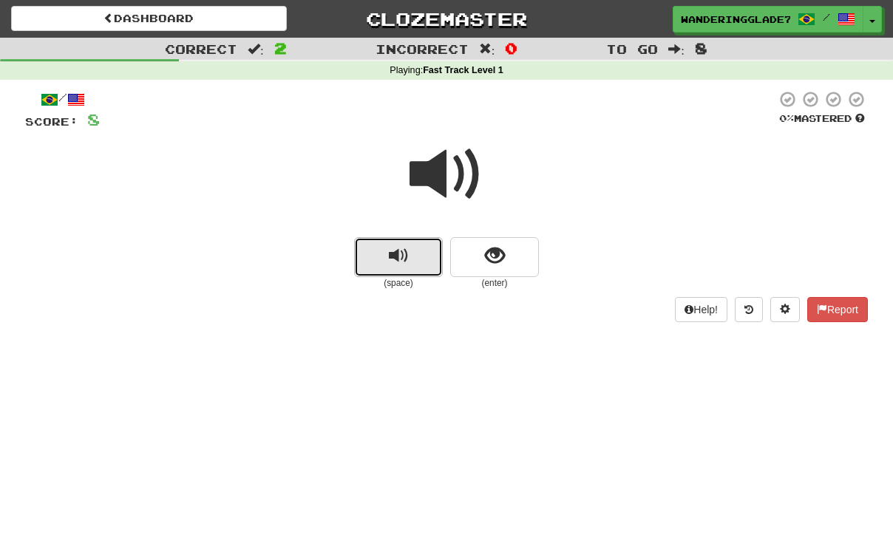
click at [404, 254] on span "replay audio" at bounding box center [399, 256] width 20 height 20
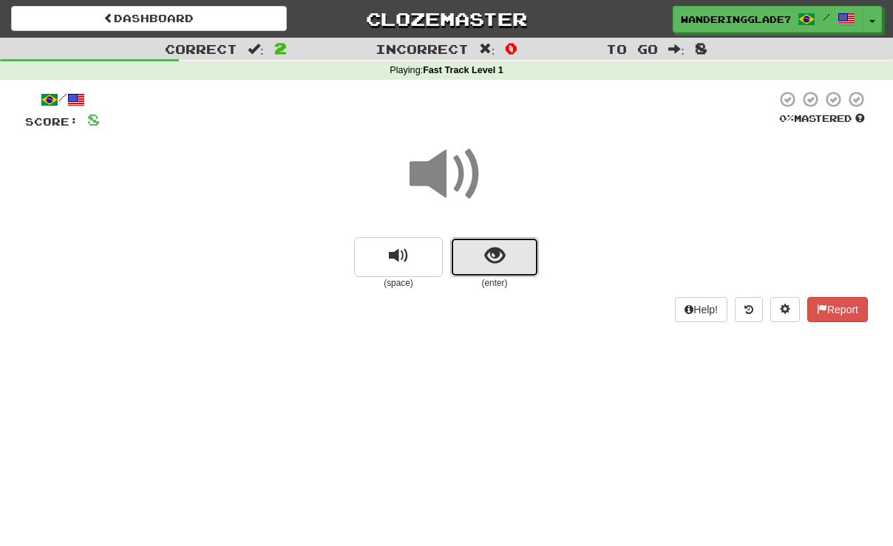
click at [477, 270] on button "show sentence" at bounding box center [494, 257] width 89 height 40
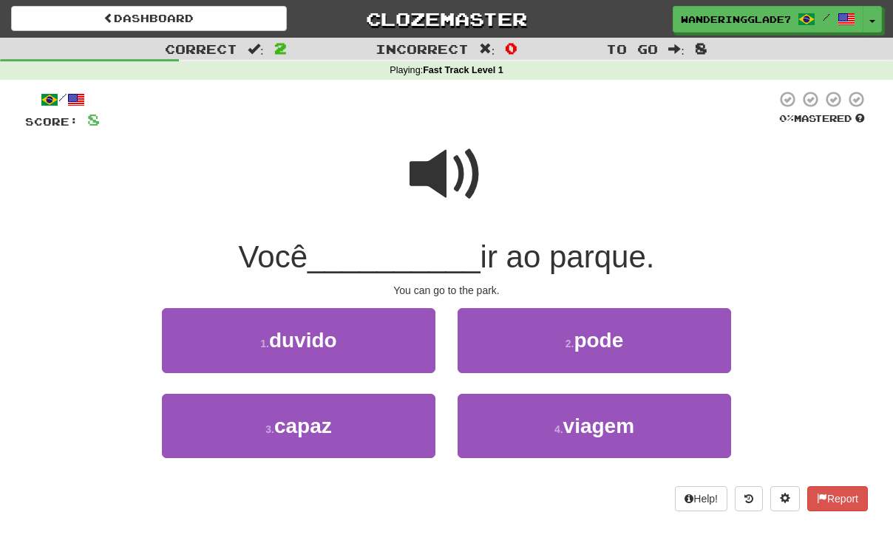
click at [464, 189] on span at bounding box center [447, 175] width 74 height 74
click at [464, 191] on span at bounding box center [447, 175] width 74 height 74
click at [464, 195] on span at bounding box center [447, 175] width 74 height 74
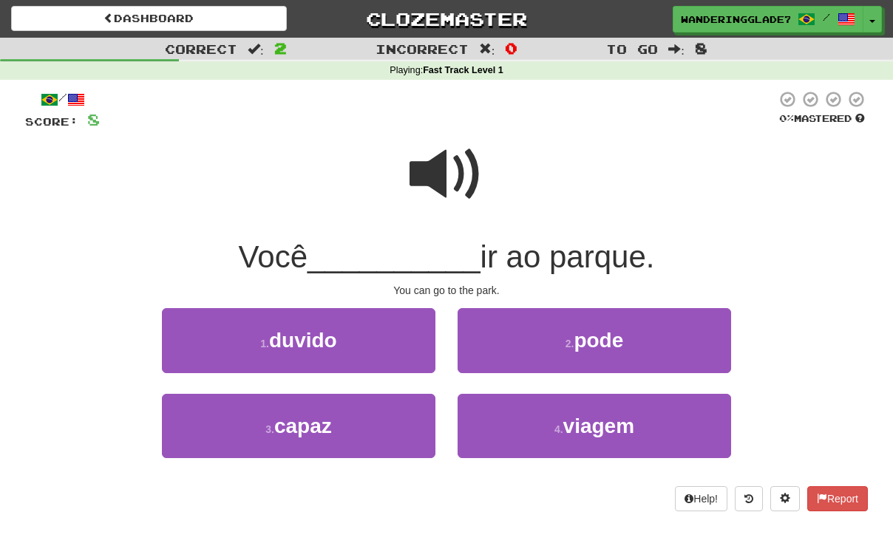
click at [473, 183] on span at bounding box center [447, 175] width 74 height 74
click at [446, 178] on span at bounding box center [447, 175] width 74 height 74
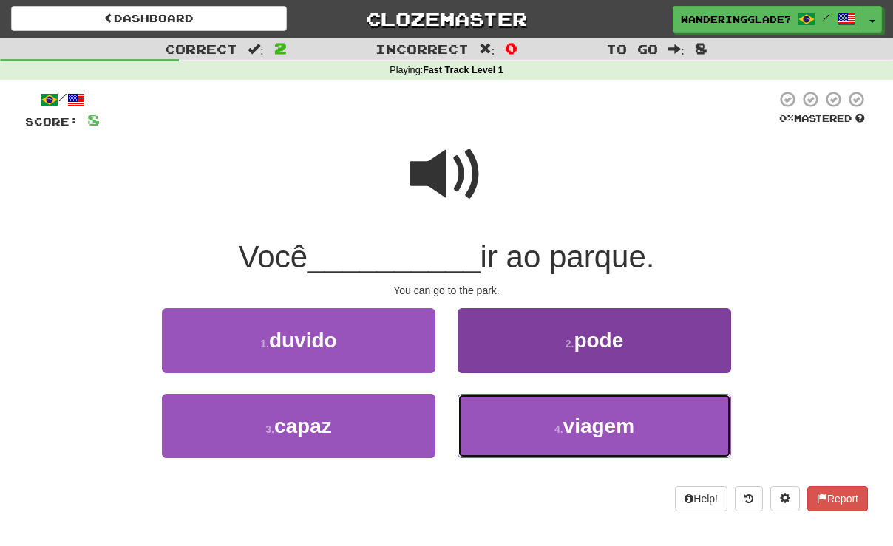
click at [548, 445] on button "4 . viagem" at bounding box center [595, 426] width 274 height 64
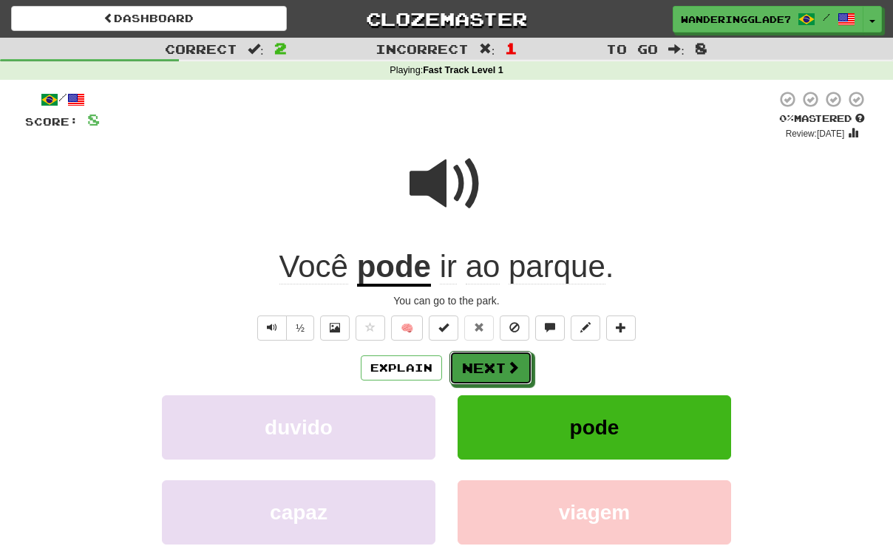
click at [516, 365] on span at bounding box center [513, 367] width 13 height 13
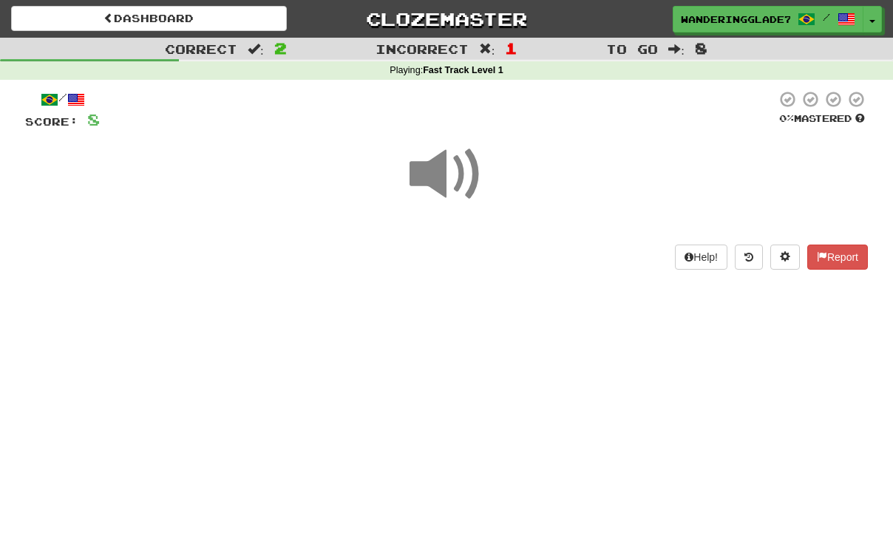
click at [467, 186] on span at bounding box center [447, 175] width 74 height 74
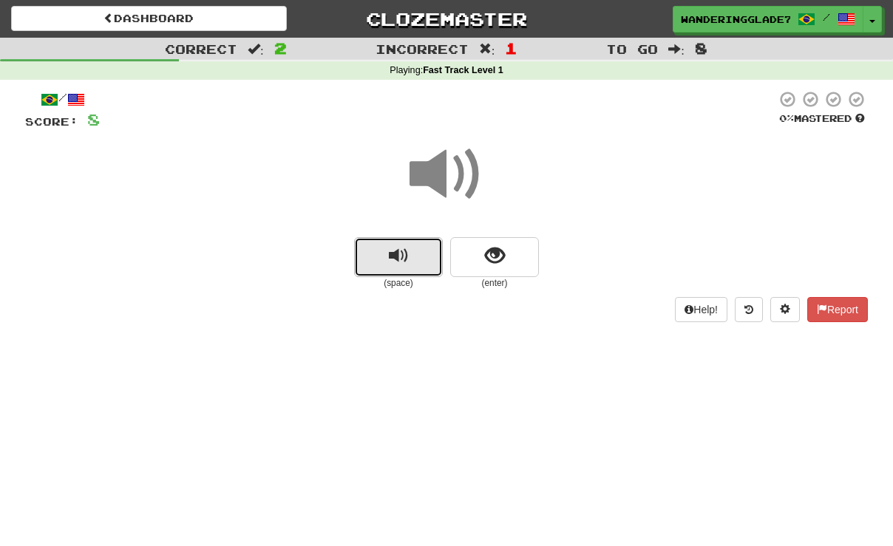
click at [430, 260] on button "replay audio" at bounding box center [398, 257] width 89 height 40
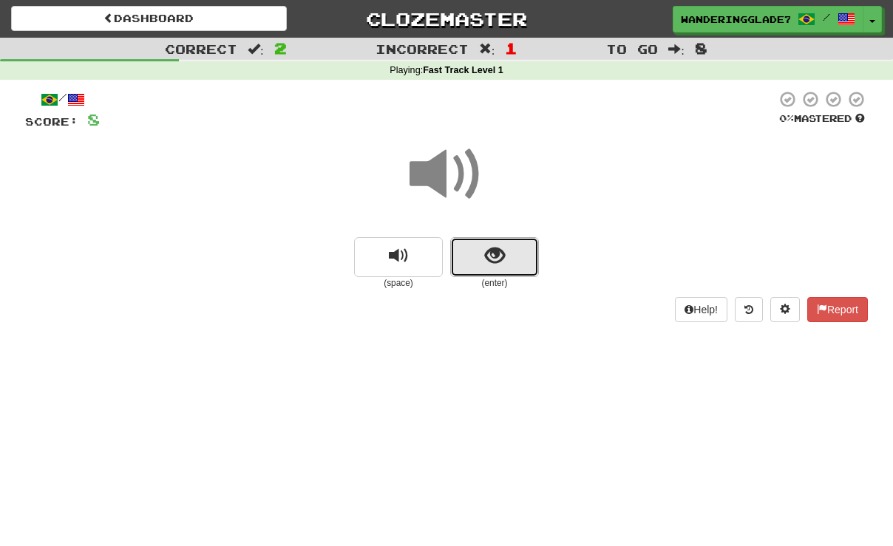
click at [487, 256] on span "show sentence" at bounding box center [495, 256] width 20 height 20
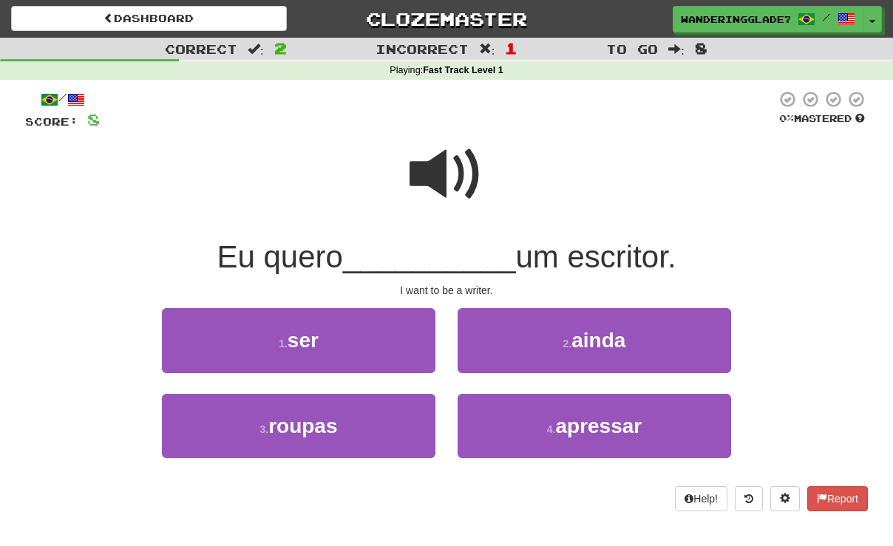
click at [447, 180] on span at bounding box center [447, 175] width 74 height 74
click at [474, 159] on span at bounding box center [447, 175] width 74 height 74
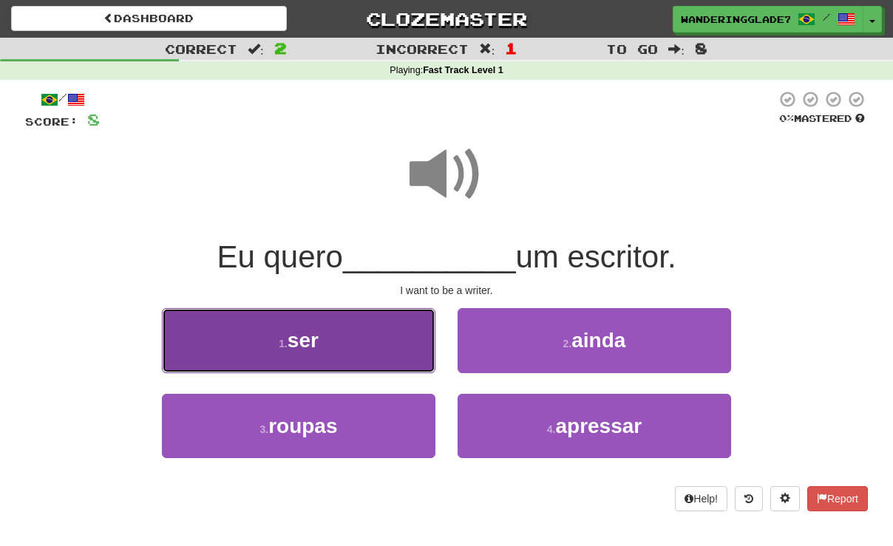
click at [372, 335] on button "1 . ser" at bounding box center [299, 340] width 274 height 64
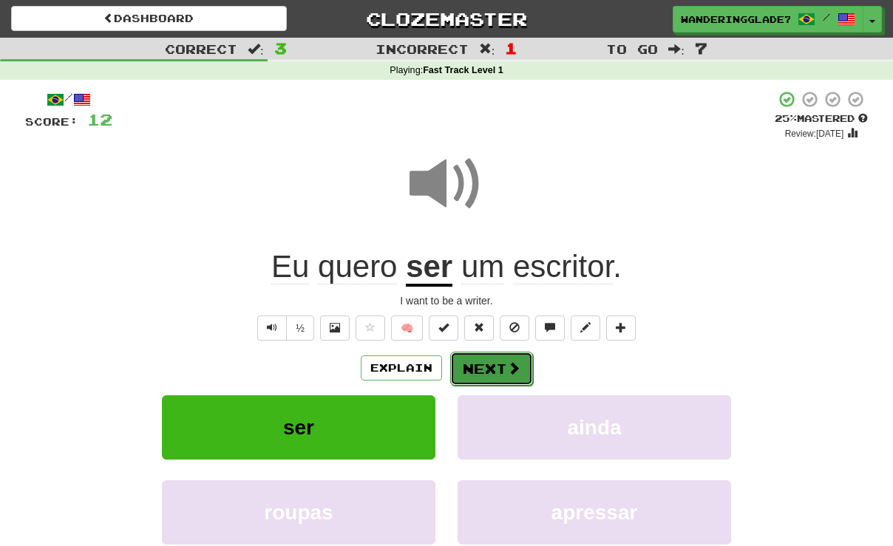
click at [484, 367] on button "Next" at bounding box center [491, 369] width 83 height 34
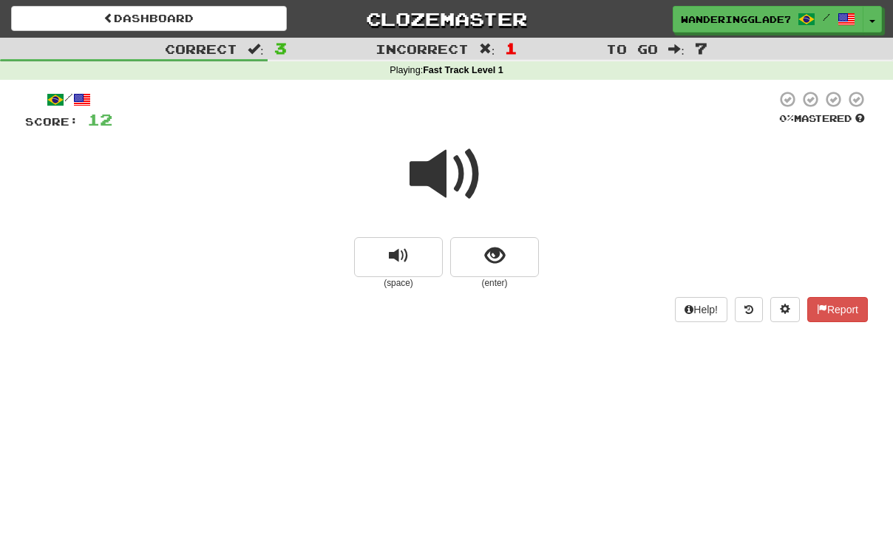
click at [473, 178] on span at bounding box center [447, 175] width 74 height 74
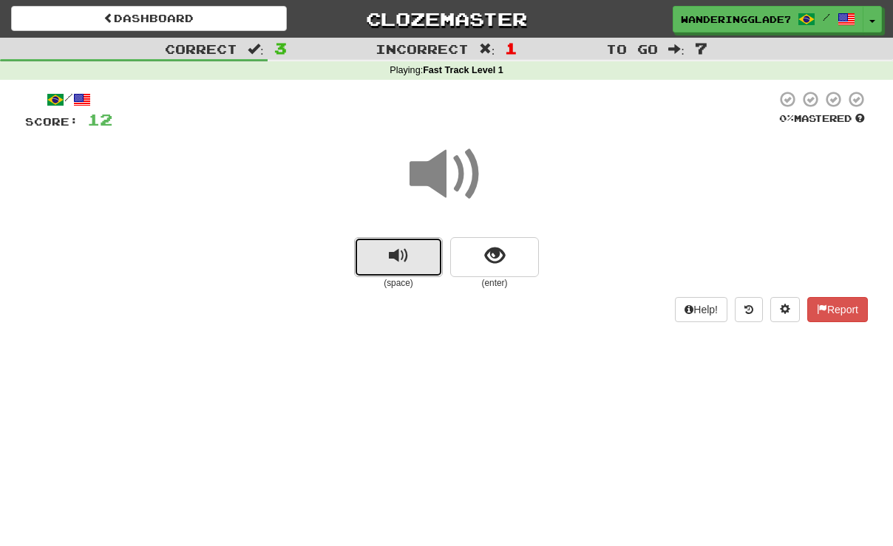
click at [436, 262] on button "replay audio" at bounding box center [398, 257] width 89 height 40
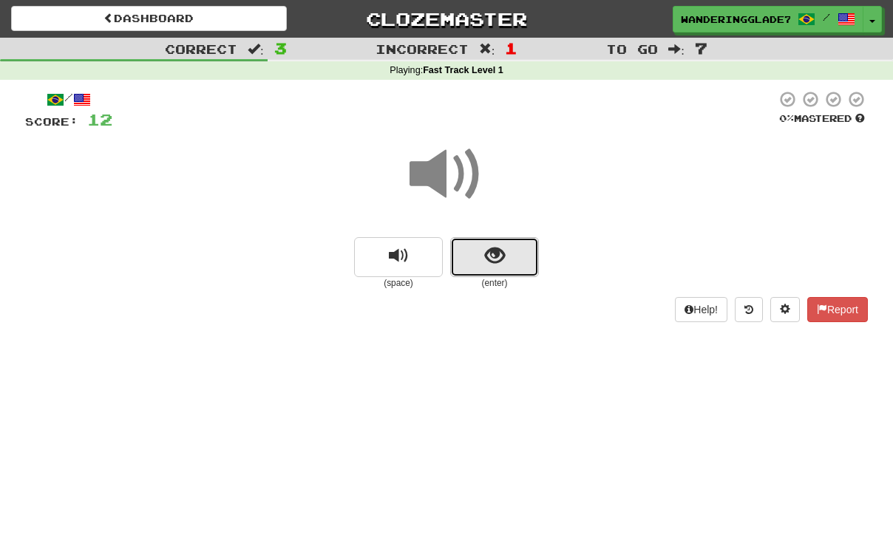
click at [520, 261] on button "show sentence" at bounding box center [494, 257] width 89 height 40
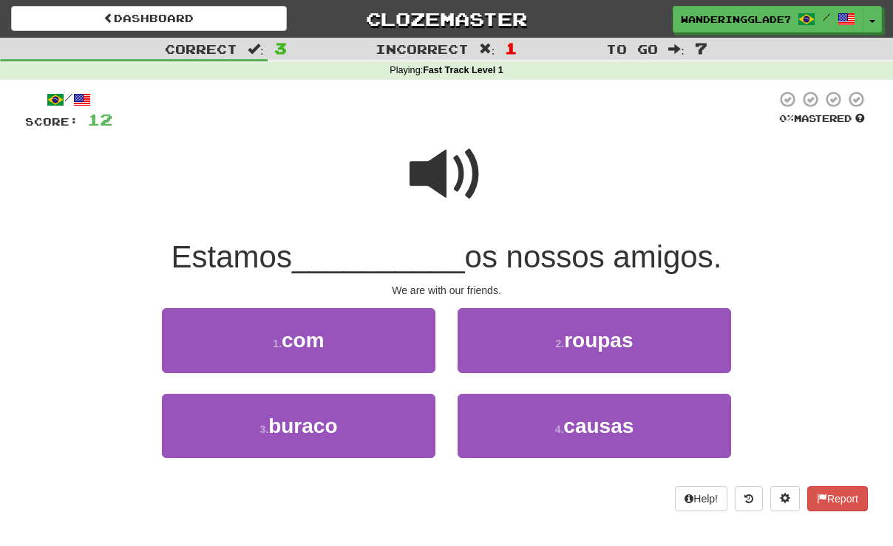
click at [421, 180] on span at bounding box center [447, 175] width 74 height 74
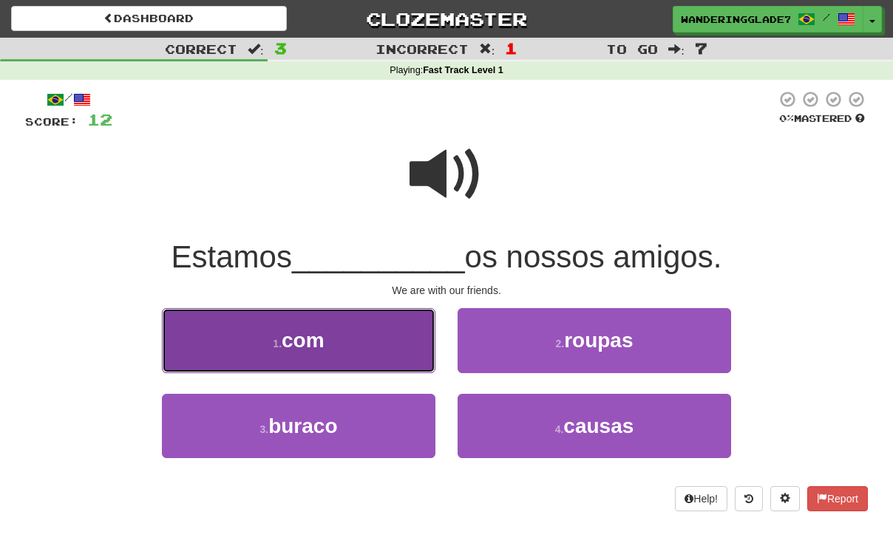
click at [277, 326] on button "1 . com" at bounding box center [299, 340] width 274 height 64
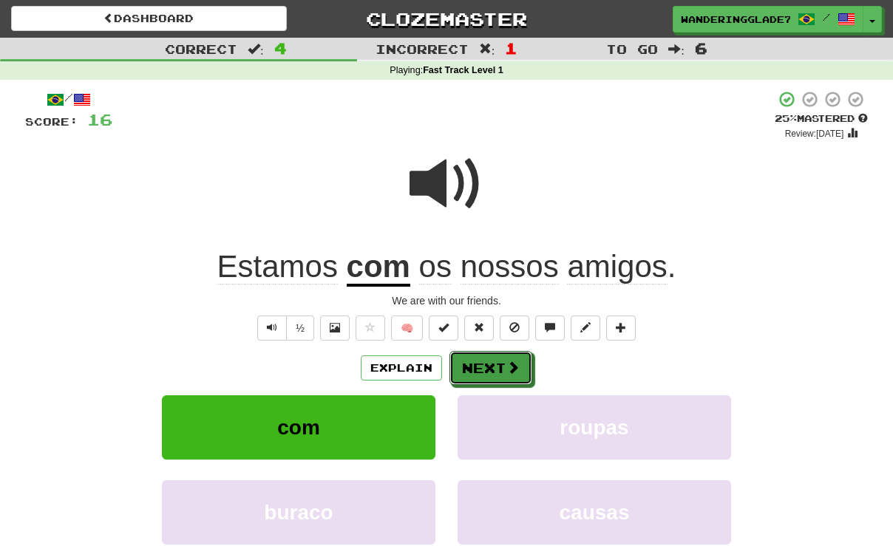
click at [507, 374] on span at bounding box center [513, 367] width 13 height 13
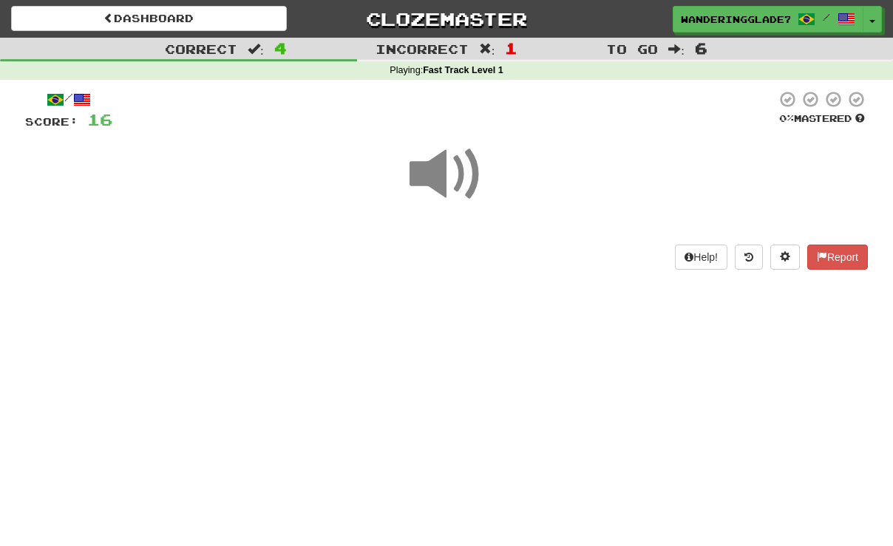
click at [456, 168] on span at bounding box center [447, 175] width 74 height 74
click at [442, 172] on span at bounding box center [447, 175] width 74 height 74
click at [433, 230] on div at bounding box center [446, 185] width 843 height 106
drag, startPoint x: 365, startPoint y: 252, endPoint x: 374, endPoint y: 254, distance: 9.7
click at [365, 252] on div "Help! Report" at bounding box center [446, 257] width 843 height 25
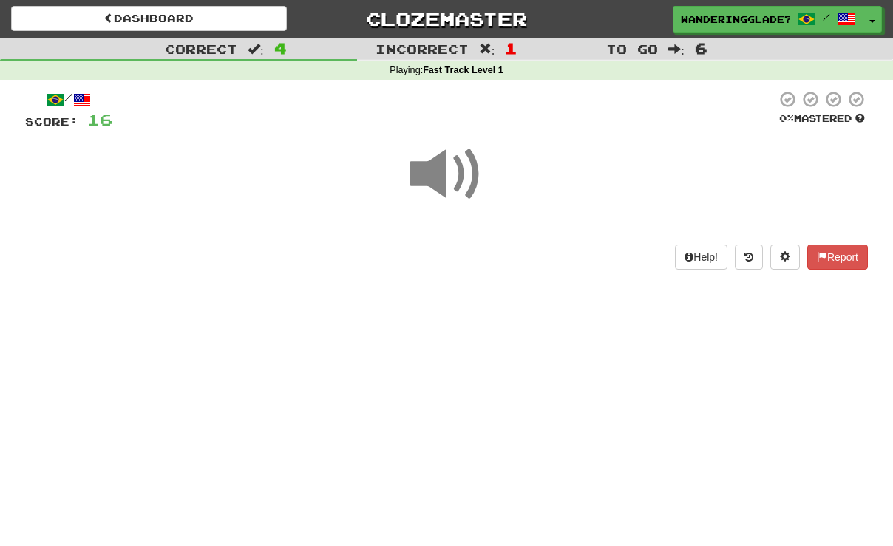
click at [515, 239] on div "/ Score: 16 0 % Mastered Help! Report" at bounding box center [446, 179] width 843 height 179
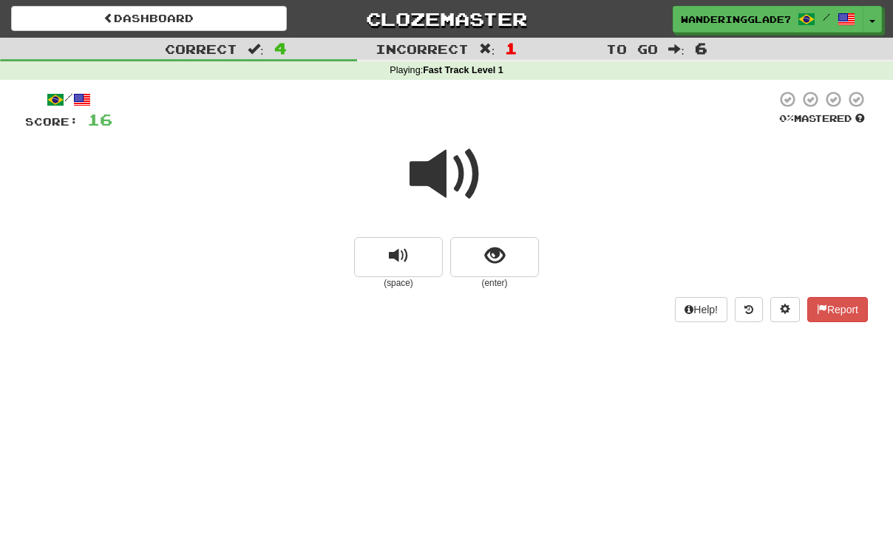
click at [480, 251] on button "show sentence" at bounding box center [494, 257] width 89 height 40
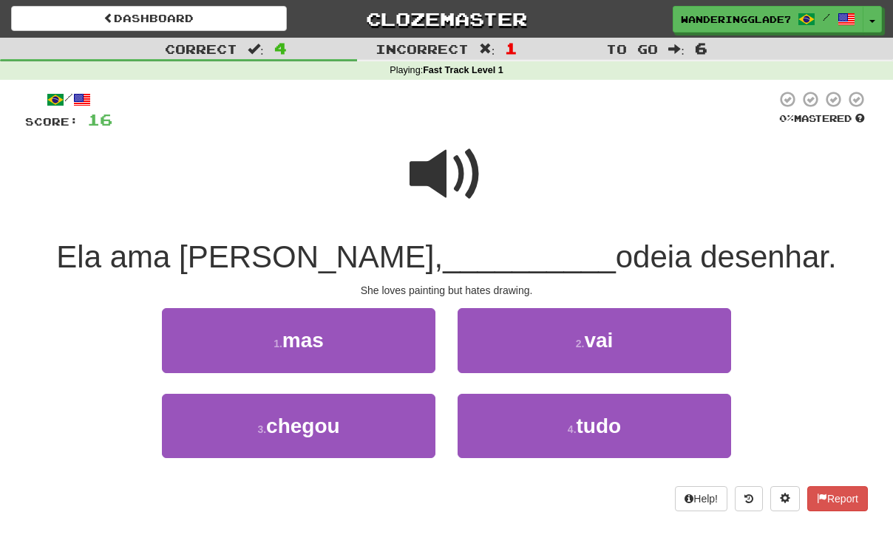
click at [469, 186] on span at bounding box center [447, 175] width 74 height 74
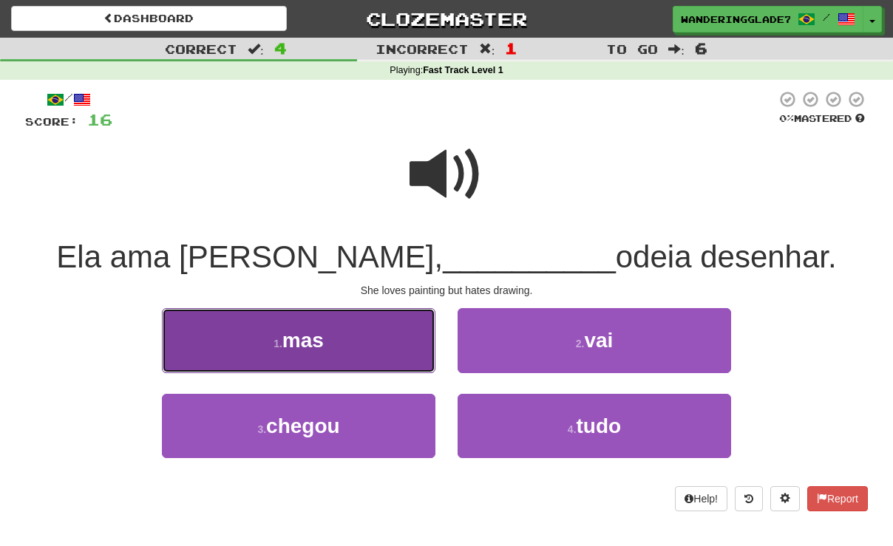
click at [376, 362] on button "1 . mas" at bounding box center [299, 340] width 274 height 64
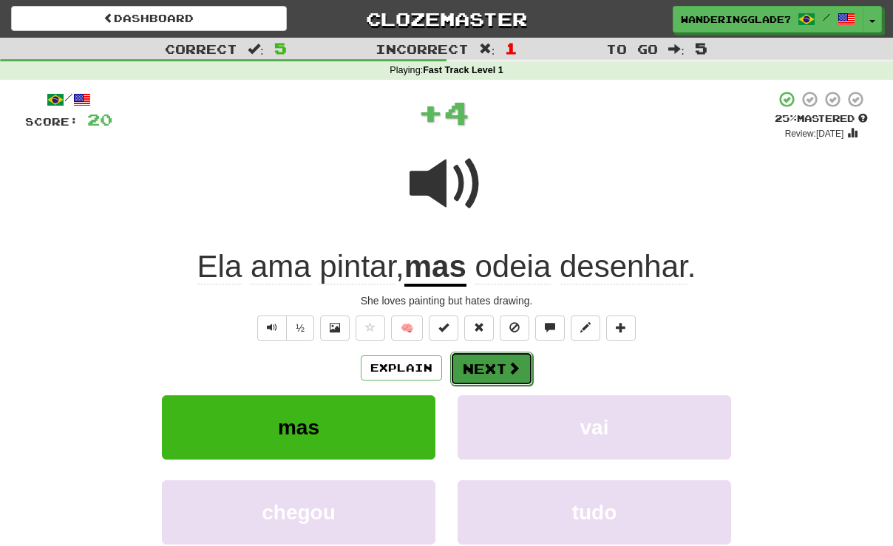
click at [467, 363] on button "Next" at bounding box center [491, 369] width 83 height 34
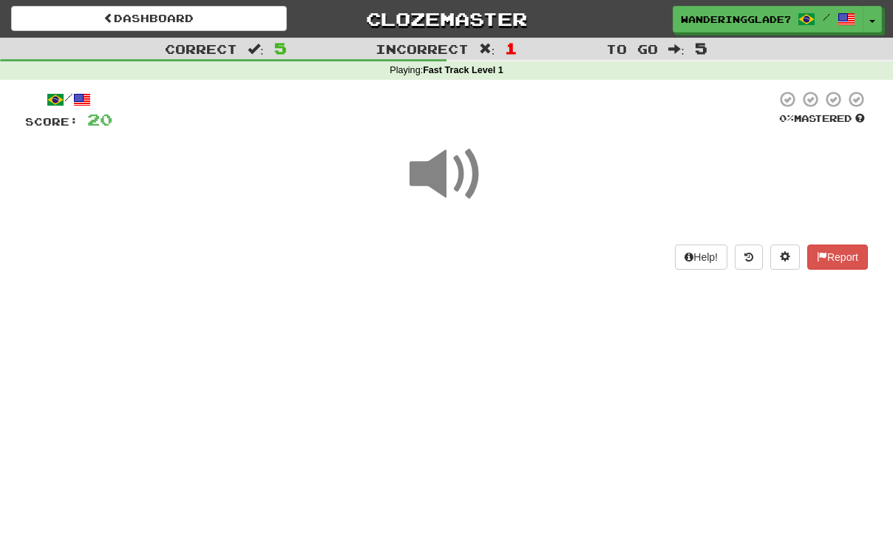
click at [454, 187] on span at bounding box center [447, 175] width 74 height 74
click at [407, 233] on div at bounding box center [446, 185] width 843 height 106
click at [491, 234] on div at bounding box center [446, 185] width 843 height 106
click at [496, 239] on div "/ Score: 20 0 % Mastered Help! Report" at bounding box center [446, 179] width 843 height 179
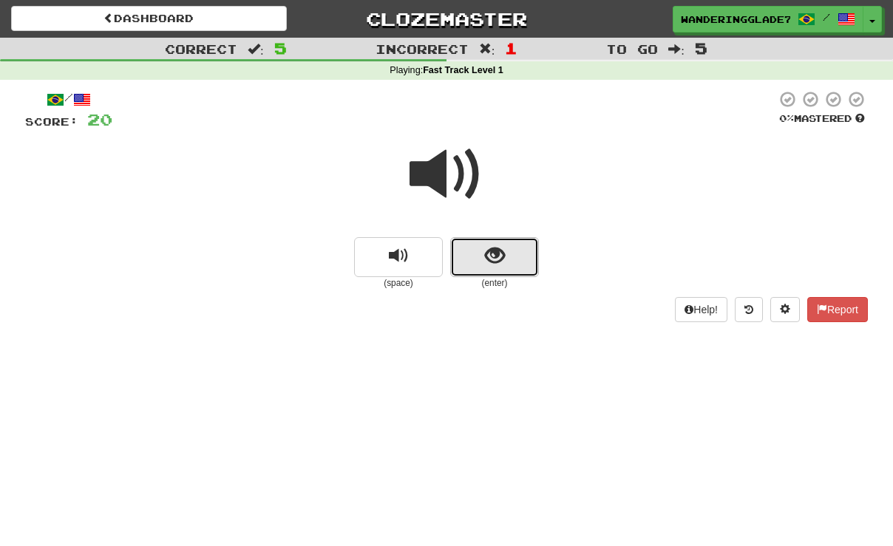
click at [495, 246] on span "show sentence" at bounding box center [495, 256] width 20 height 20
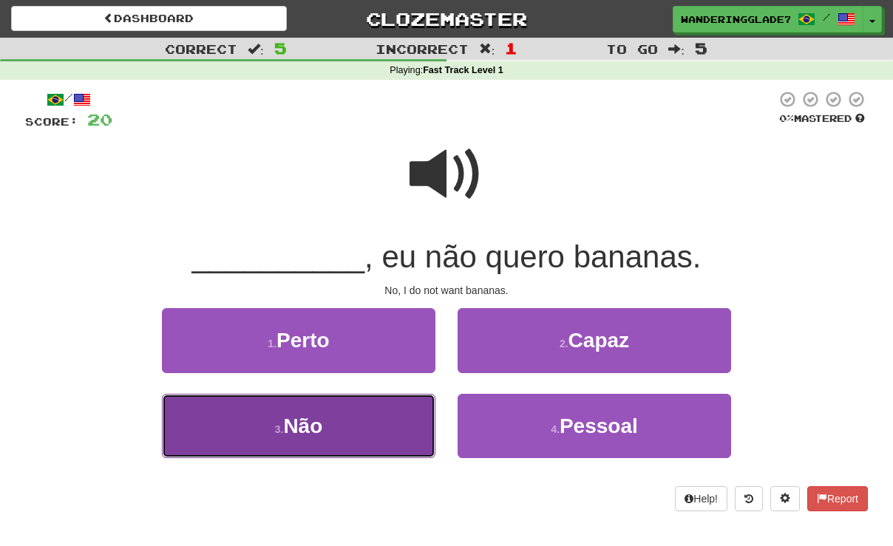
click at [386, 433] on button "3 . Não" at bounding box center [299, 426] width 274 height 64
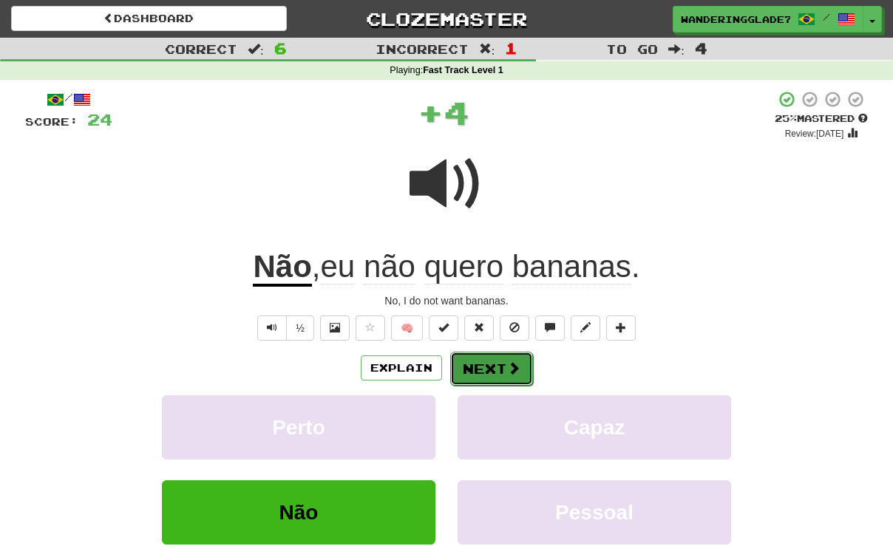
click at [481, 368] on button "Next" at bounding box center [491, 369] width 83 height 34
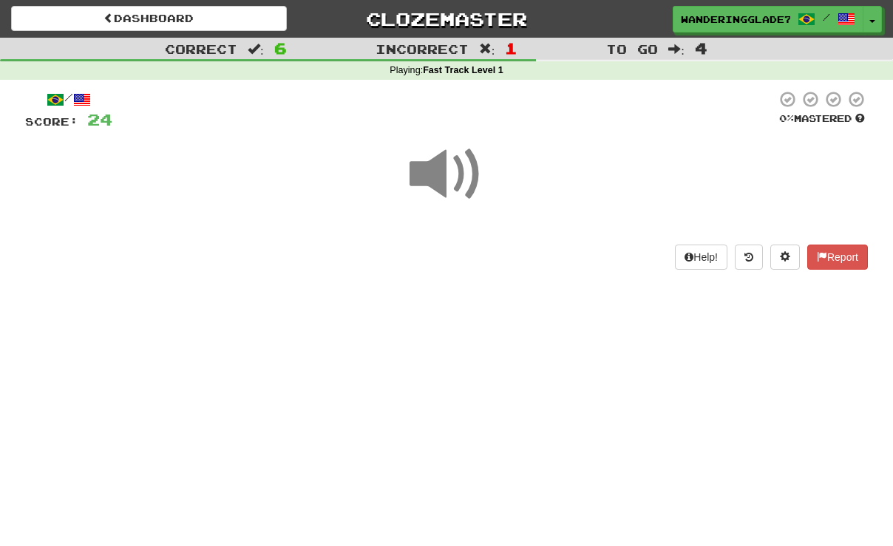
click at [460, 183] on span at bounding box center [447, 175] width 74 height 74
click at [419, 287] on div "/ Score: 24 0 % Mastered Help! Report" at bounding box center [446, 185] width 843 height 210
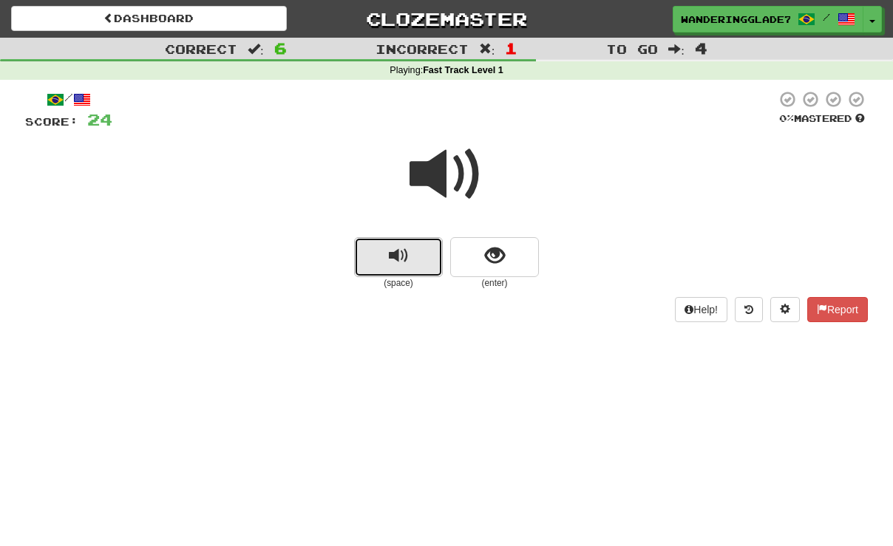
click at [414, 260] on button "replay audio" at bounding box center [398, 257] width 89 height 40
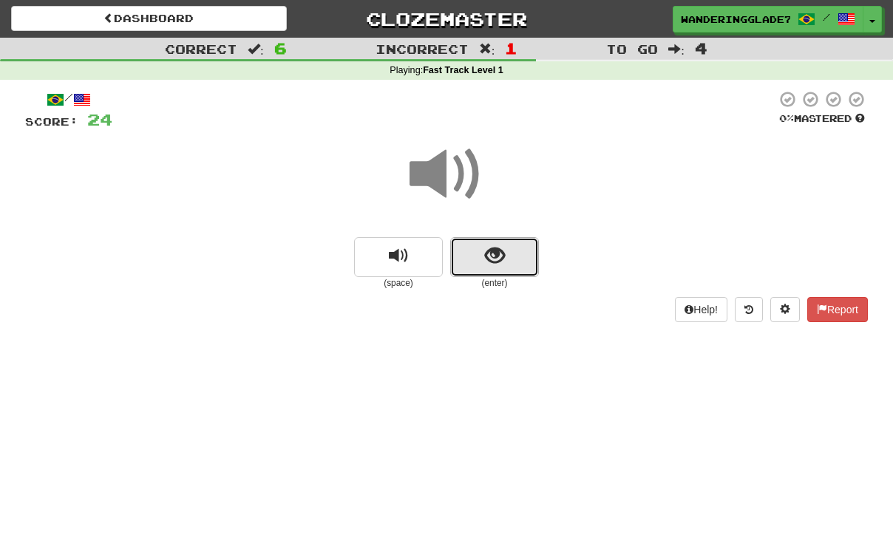
click at [483, 265] on button "show sentence" at bounding box center [494, 257] width 89 height 40
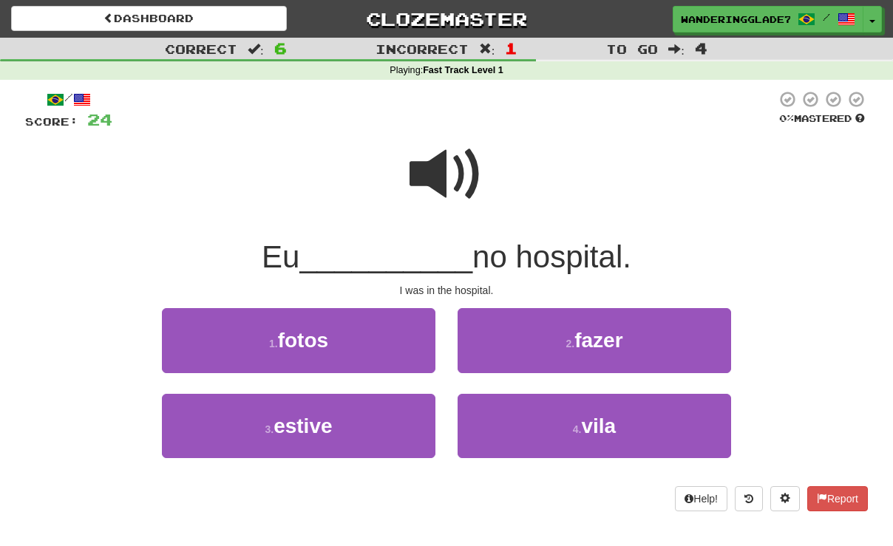
click at [463, 189] on span at bounding box center [447, 175] width 74 height 74
click at [464, 189] on span at bounding box center [447, 175] width 74 height 74
click at [441, 175] on span at bounding box center [447, 175] width 74 height 74
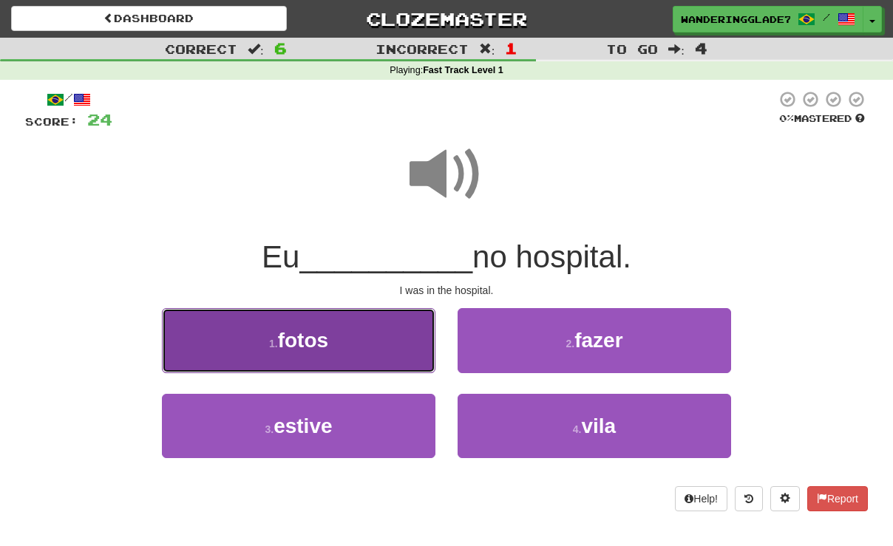
click at [373, 359] on button "1 . fotos" at bounding box center [299, 340] width 274 height 64
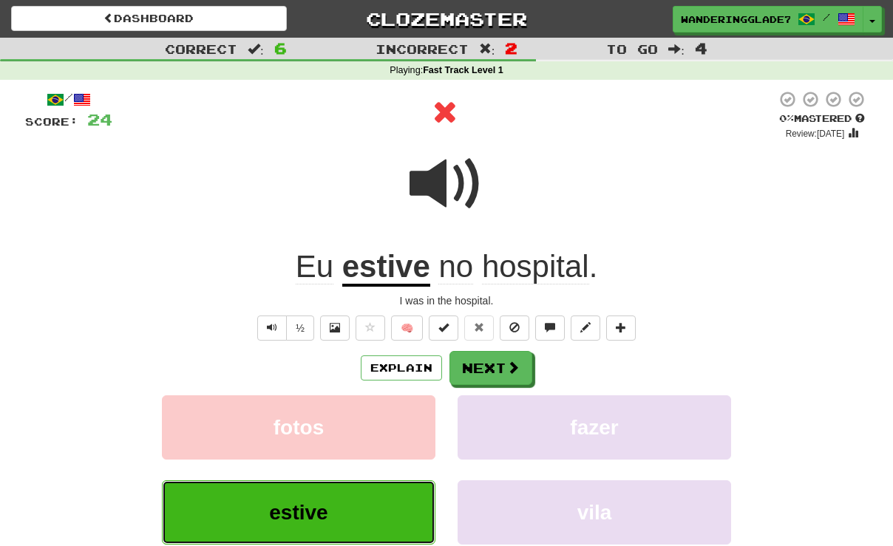
click at [313, 510] on span "estive" at bounding box center [298, 512] width 58 height 23
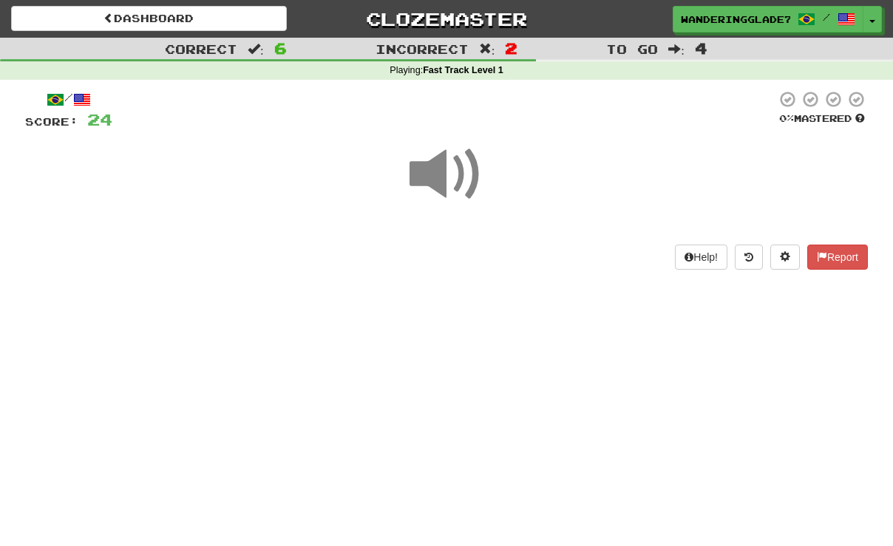
click at [467, 183] on span at bounding box center [447, 175] width 74 height 74
click at [444, 235] on div at bounding box center [446, 185] width 843 height 106
click at [487, 267] on div "Help! Report" at bounding box center [446, 257] width 843 height 25
click at [490, 268] on div "Help! Report" at bounding box center [446, 257] width 843 height 25
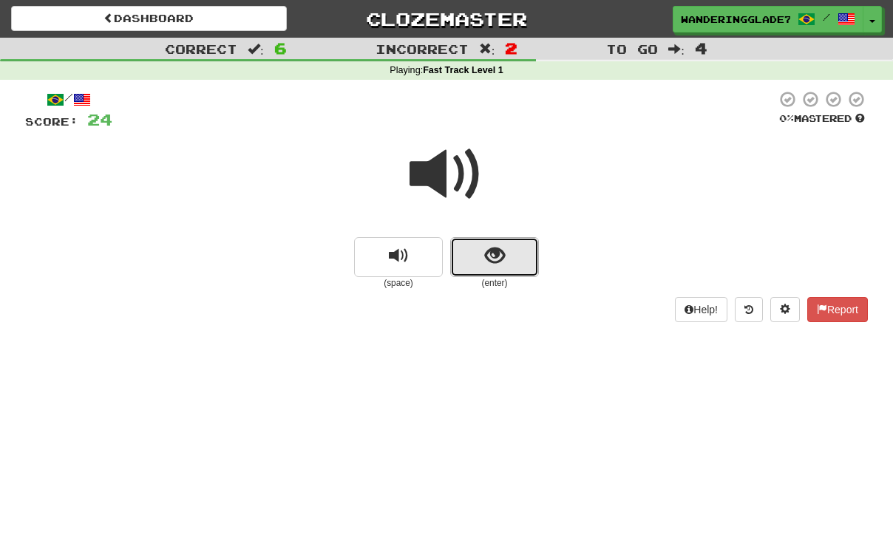
click at [487, 261] on span "show sentence" at bounding box center [495, 256] width 20 height 20
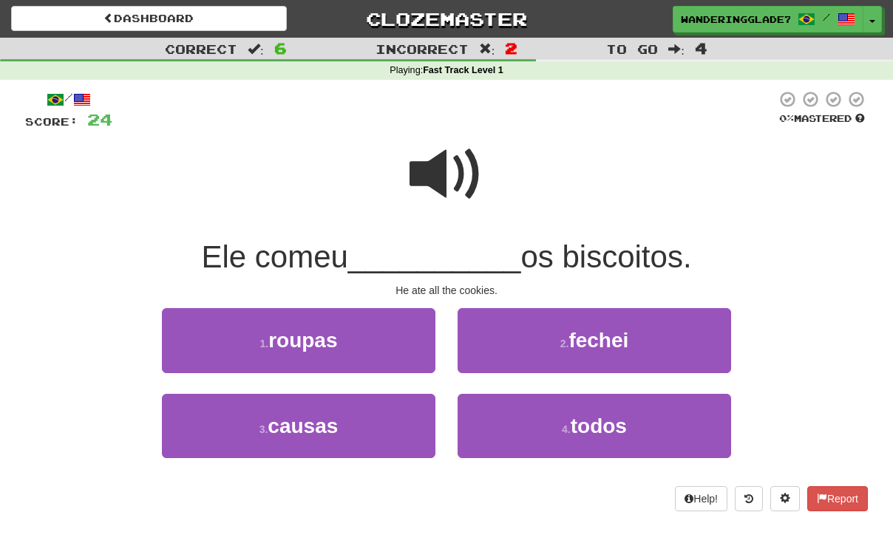
click at [448, 191] on span at bounding box center [447, 175] width 74 height 74
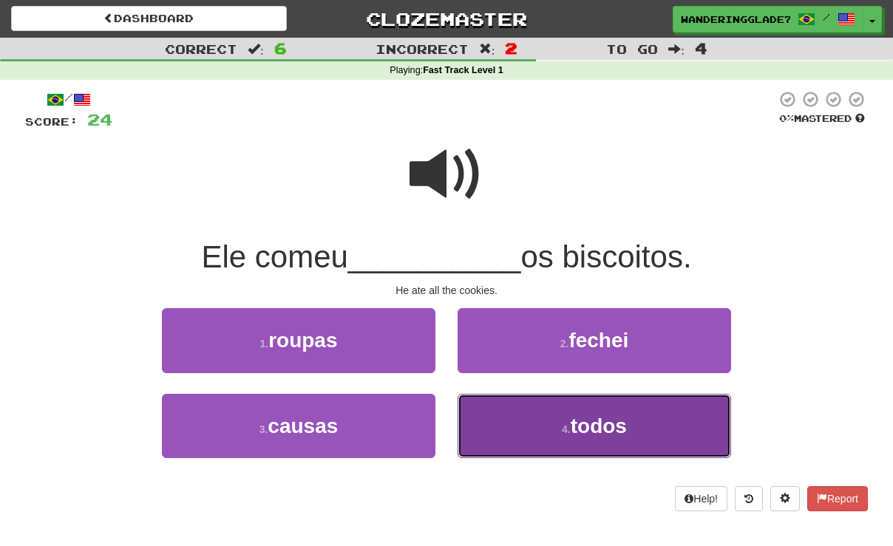
click at [564, 433] on small "4 ." at bounding box center [566, 430] width 9 height 12
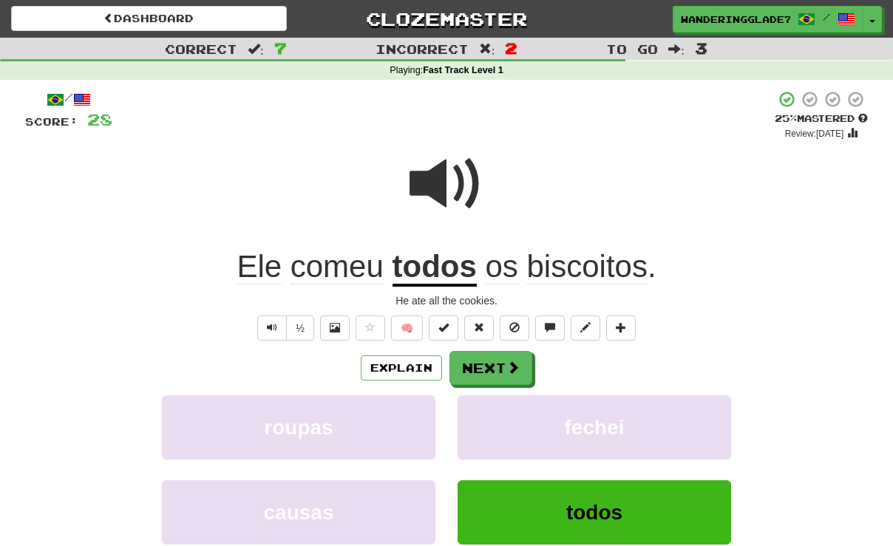
click at [436, 171] on span at bounding box center [447, 184] width 74 height 74
click at [298, 334] on button "½" at bounding box center [300, 328] width 28 height 25
click at [336, 333] on span at bounding box center [335, 327] width 10 height 10
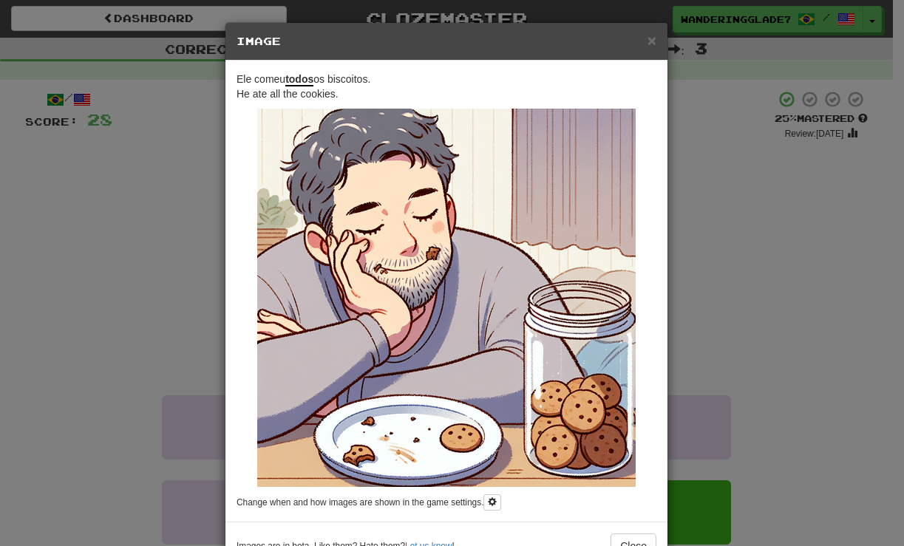
click at [173, 311] on div "× Image Ele comeu todos os biscoitos. He ate all the cookies. Change when and h…" at bounding box center [452, 273] width 904 height 546
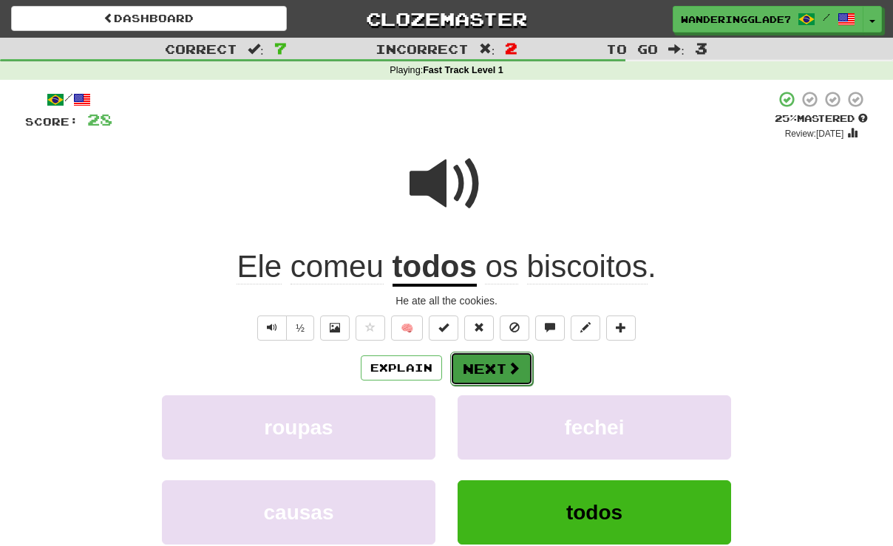
click at [488, 369] on button "Next" at bounding box center [491, 369] width 83 height 34
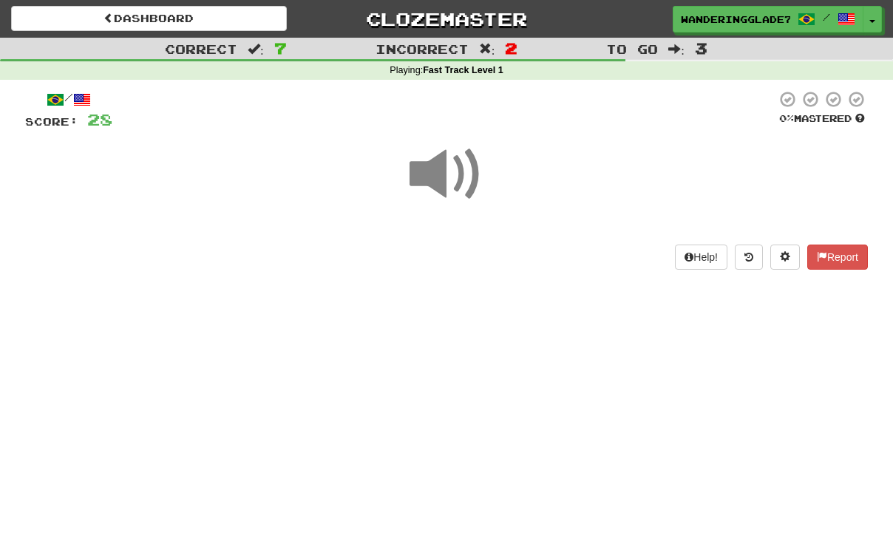
click at [453, 175] on span at bounding box center [447, 175] width 74 height 74
click at [444, 188] on span at bounding box center [447, 175] width 74 height 74
click at [469, 244] on div "/ Score: 28 0 % Mastered Help! Report" at bounding box center [446, 179] width 843 height 179
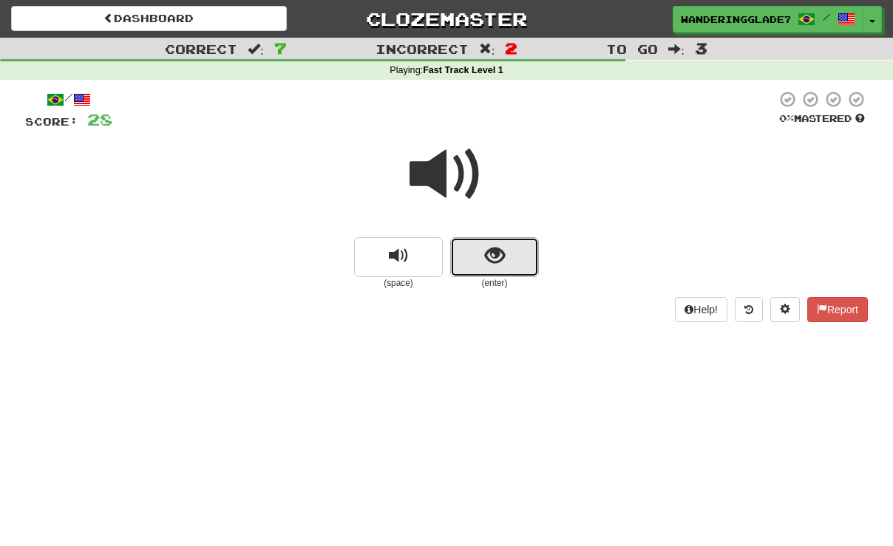
click at [500, 257] on span "show sentence" at bounding box center [495, 256] width 20 height 20
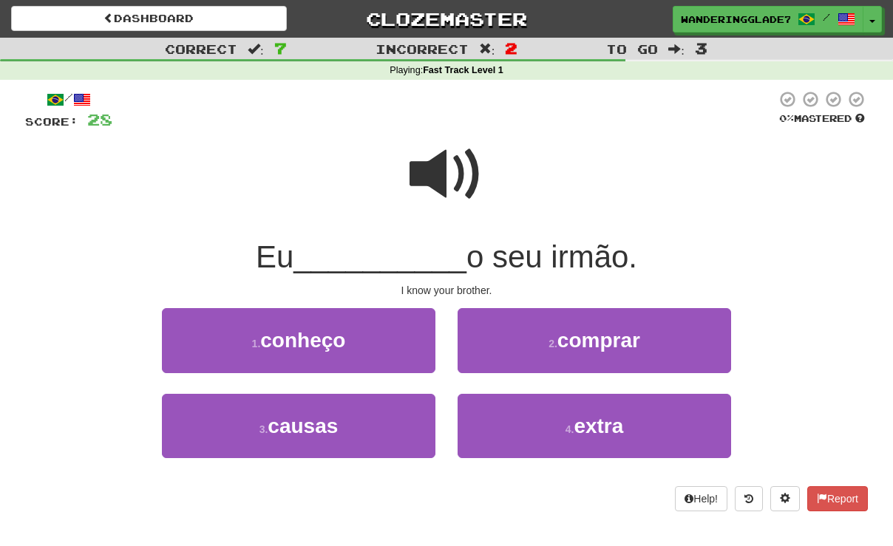
click at [468, 175] on span at bounding box center [447, 175] width 74 height 74
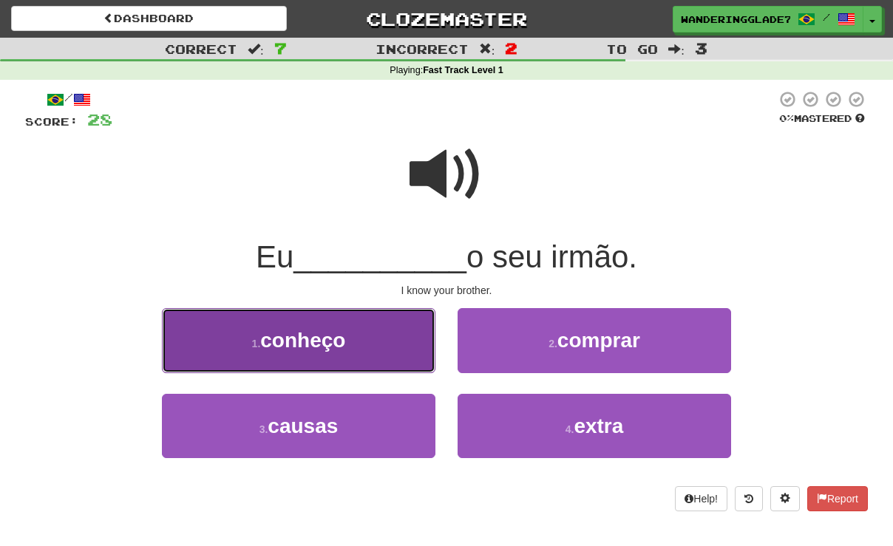
click at [377, 342] on button "1 . conheço" at bounding box center [299, 340] width 274 height 64
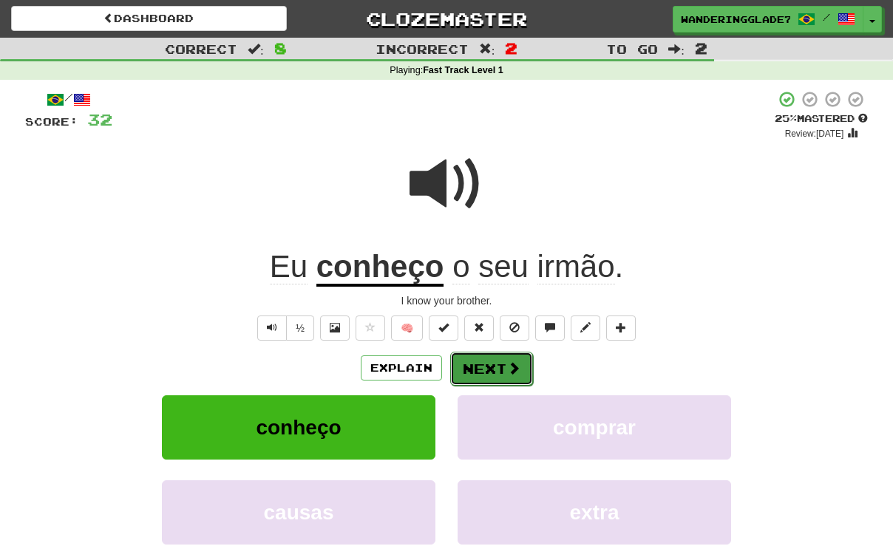
click at [480, 368] on button "Next" at bounding box center [491, 369] width 83 height 34
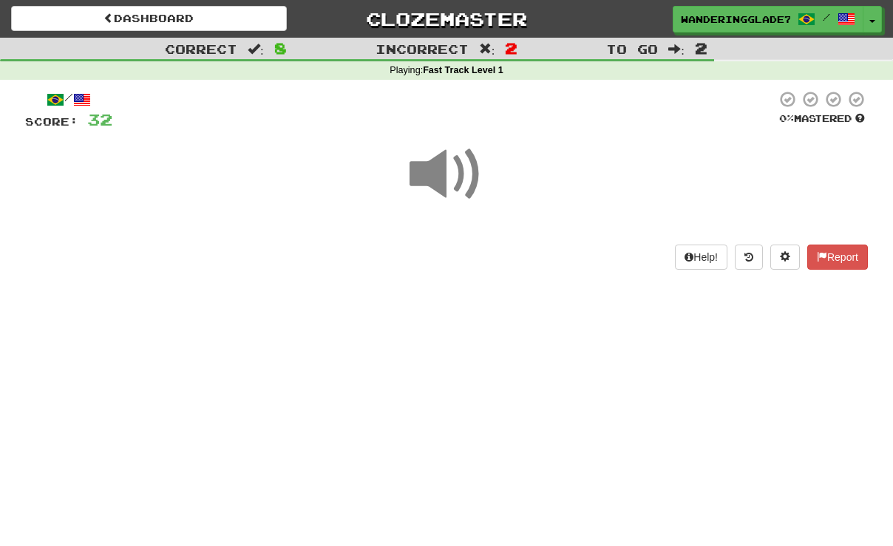
click at [435, 175] on span at bounding box center [447, 175] width 74 height 74
click at [458, 211] on span at bounding box center [447, 175] width 74 height 74
click at [480, 195] on span at bounding box center [447, 175] width 74 height 74
click at [501, 262] on div "Help! Report" at bounding box center [446, 257] width 843 height 25
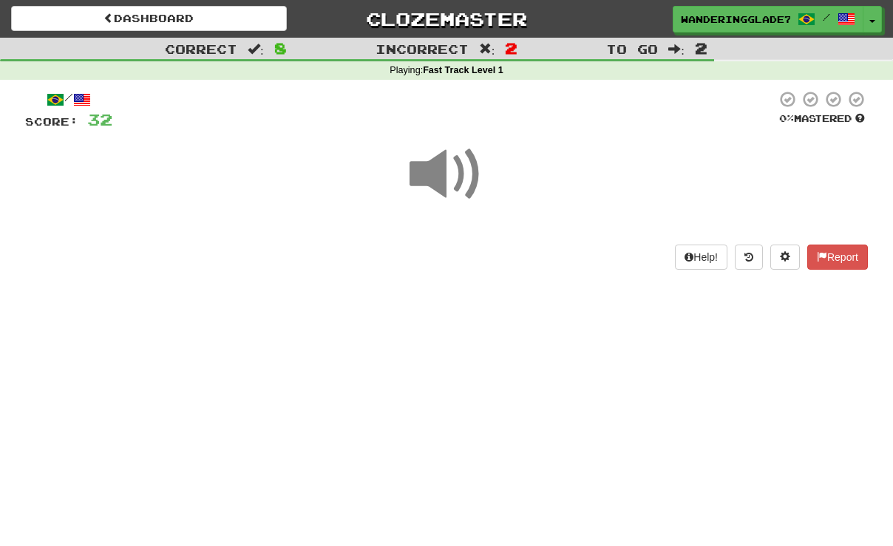
click at [501, 262] on div "Help! Report" at bounding box center [446, 257] width 843 height 25
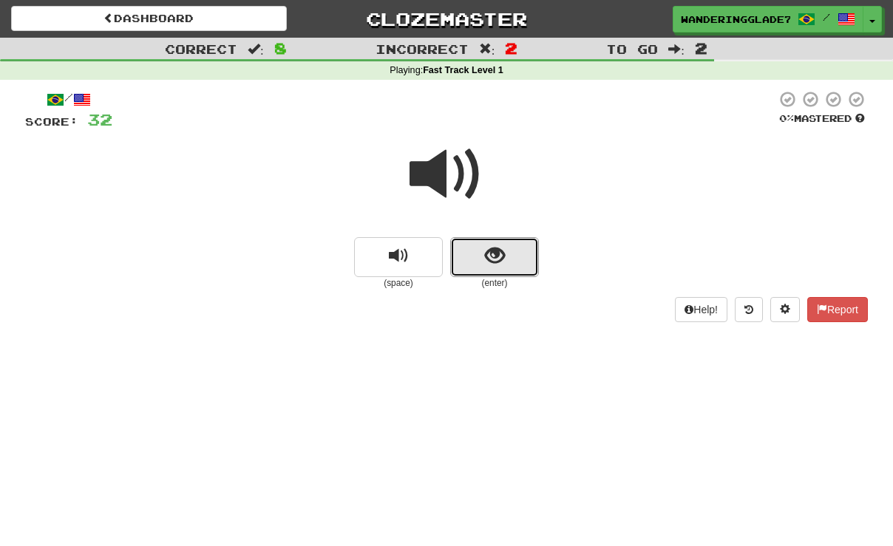
click at [501, 262] on span "show sentence" at bounding box center [495, 256] width 20 height 20
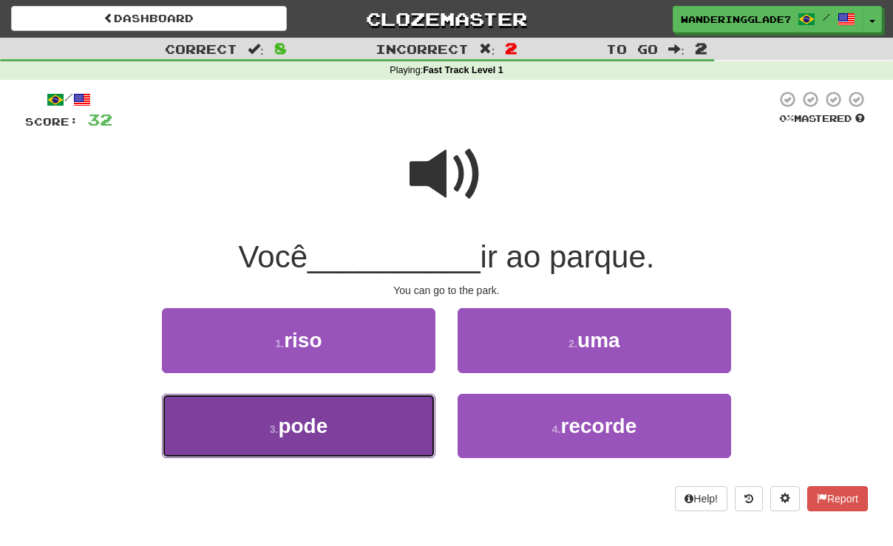
click at [381, 413] on button "3 . pode" at bounding box center [299, 426] width 274 height 64
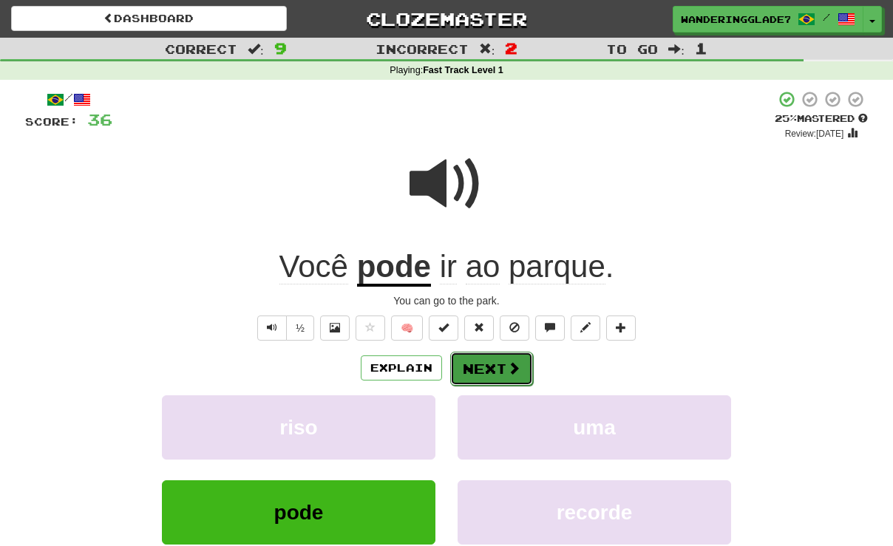
click at [487, 369] on button "Next" at bounding box center [491, 369] width 83 height 34
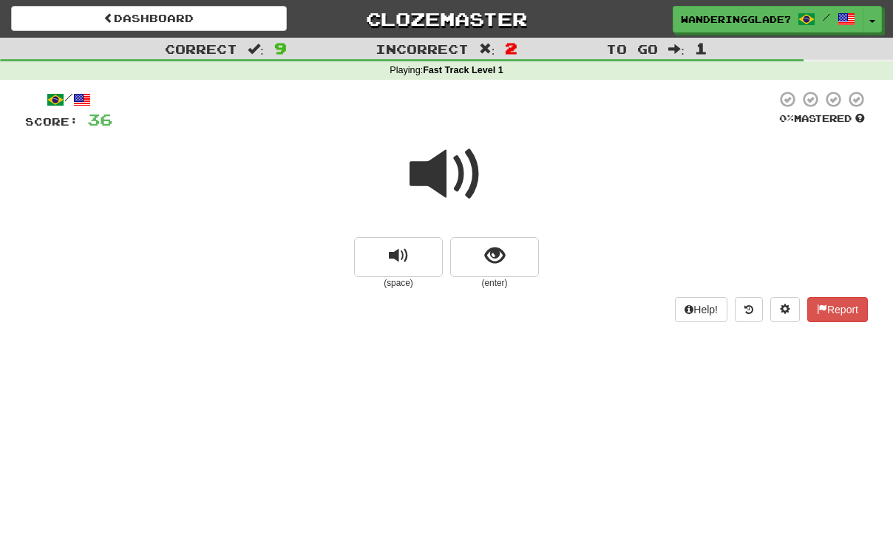
click at [461, 181] on span at bounding box center [447, 175] width 74 height 74
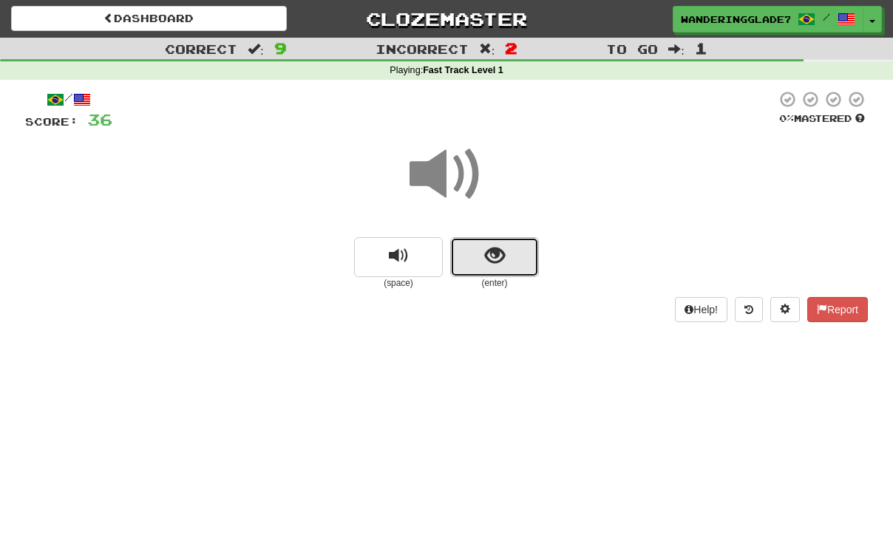
click at [504, 265] on span "show sentence" at bounding box center [495, 256] width 20 height 20
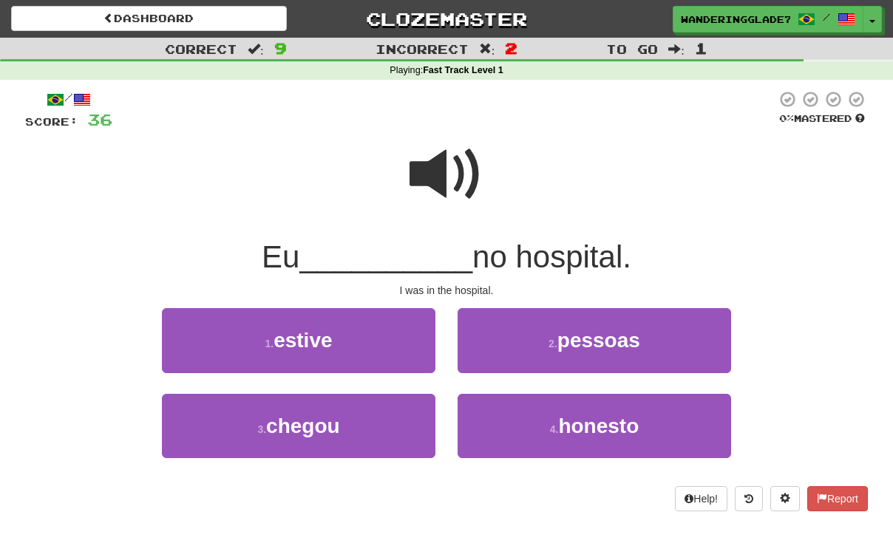
click at [450, 197] on span at bounding box center [447, 175] width 74 height 74
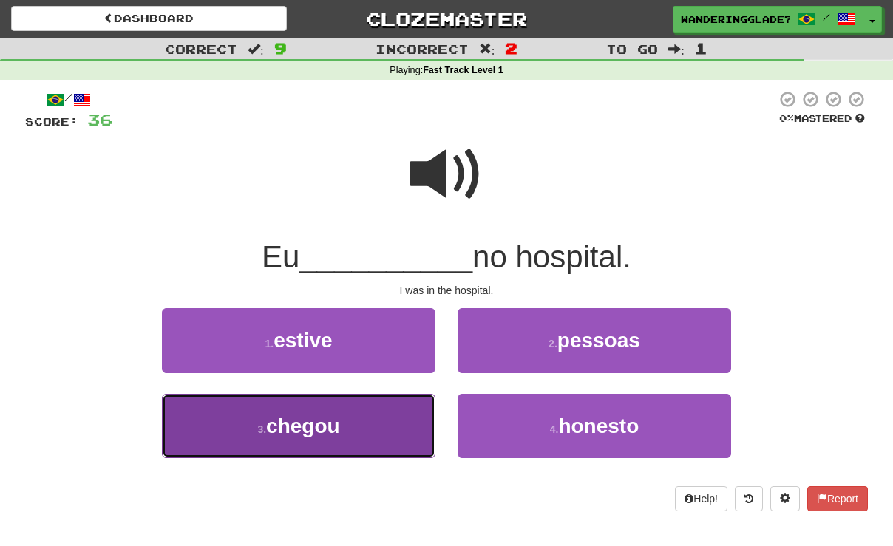
click at [376, 421] on button "3 . chegou" at bounding box center [299, 426] width 274 height 64
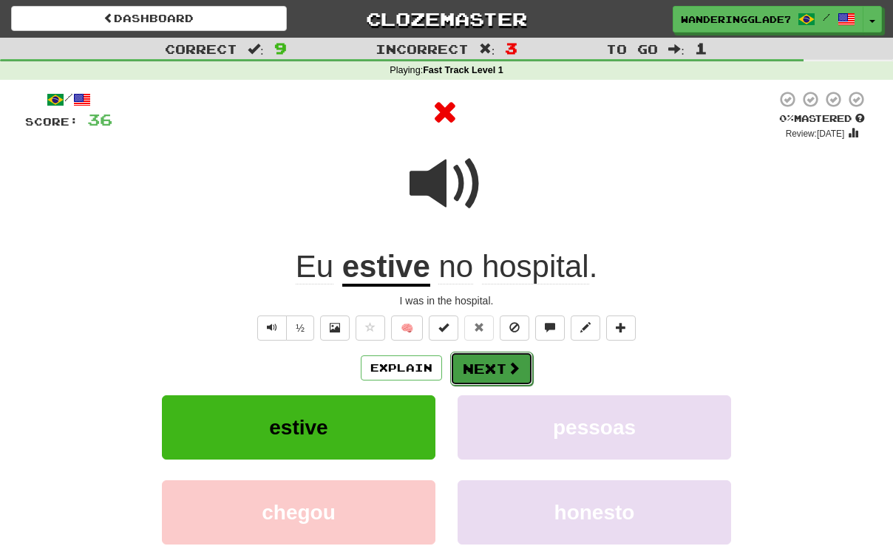
click at [470, 359] on button "Next" at bounding box center [491, 369] width 83 height 34
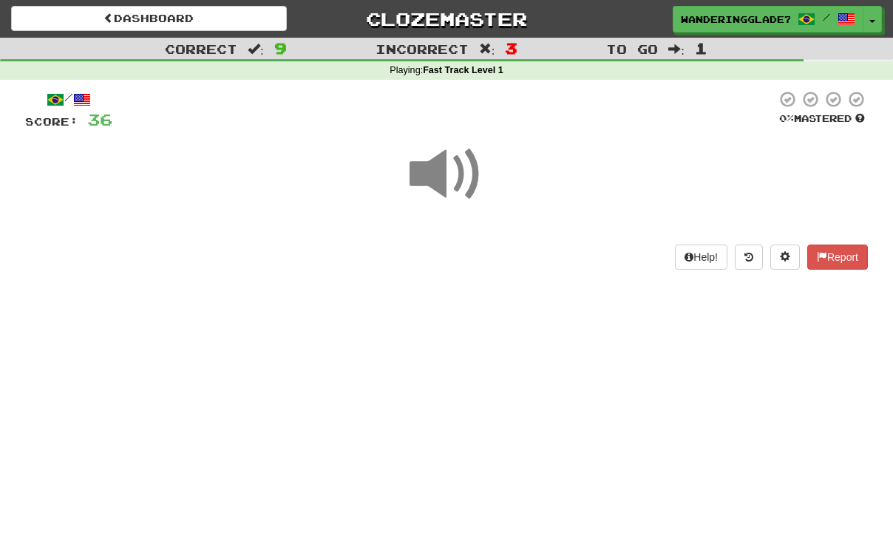
click at [462, 189] on span at bounding box center [447, 175] width 74 height 74
click at [473, 230] on div at bounding box center [446, 185] width 843 height 106
click at [510, 260] on div "Help! Report" at bounding box center [446, 257] width 843 height 25
click at [521, 240] on div "/ Score: 36 0 % Mastered Help! Report" at bounding box center [446, 179] width 843 height 179
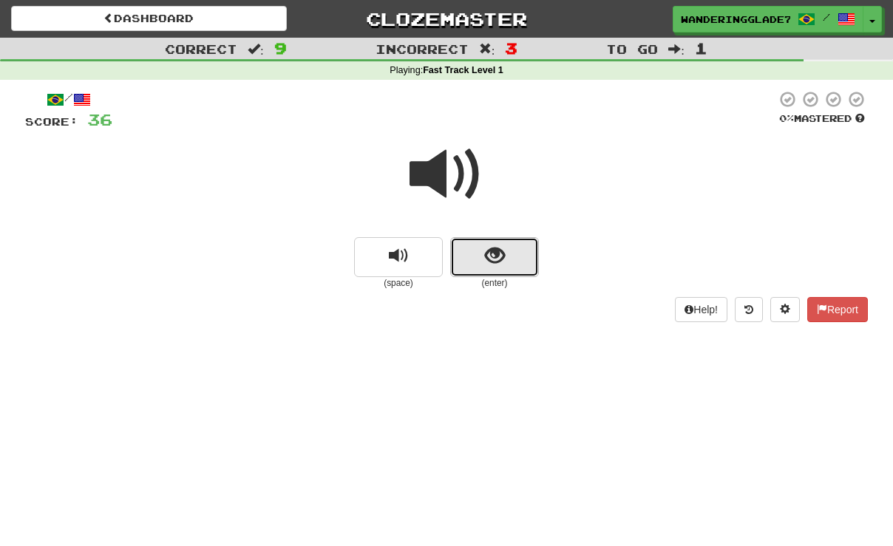
click at [507, 240] on button "show sentence" at bounding box center [494, 257] width 89 height 40
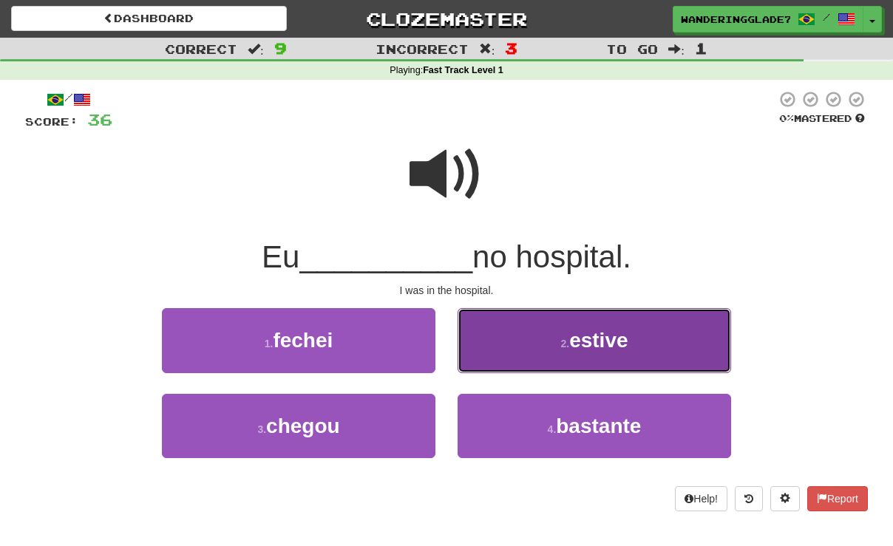
click at [585, 342] on span "estive" at bounding box center [598, 340] width 58 height 23
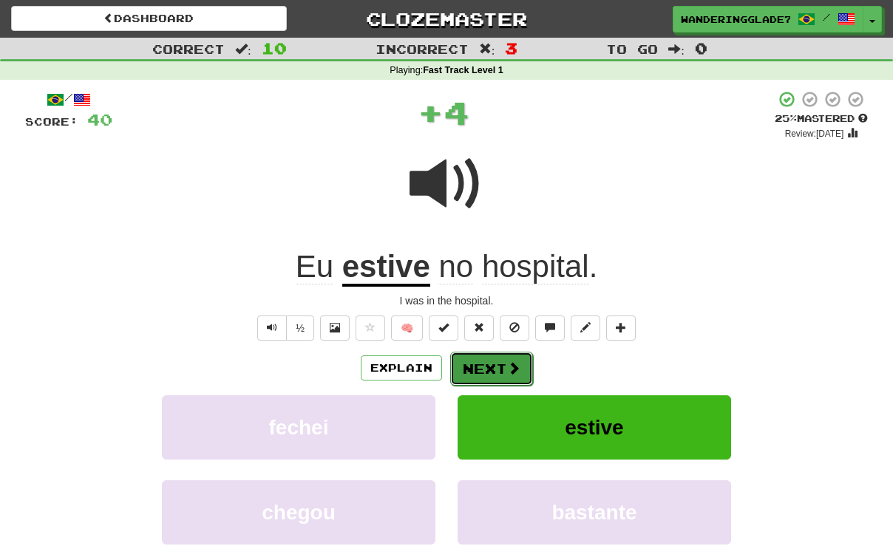
click at [512, 368] on span at bounding box center [513, 368] width 13 height 13
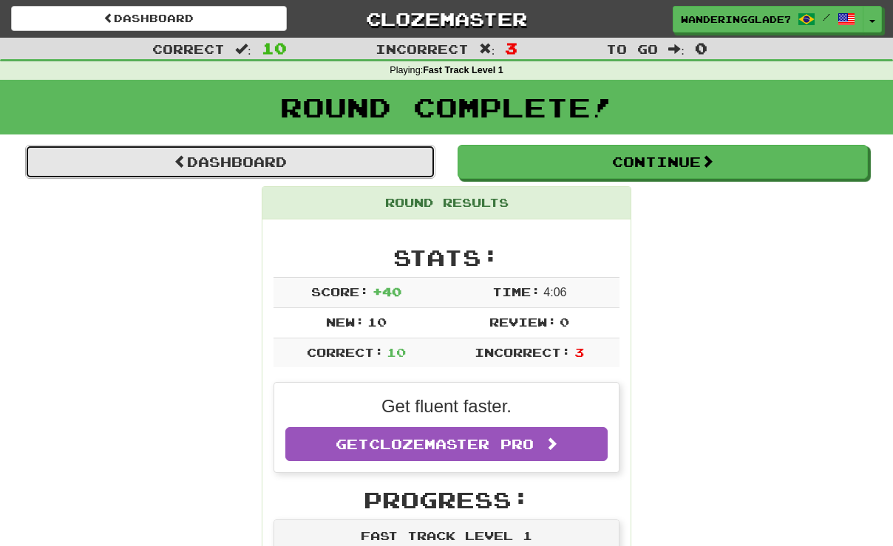
click at [385, 169] on link "Dashboard" at bounding box center [230, 162] width 410 height 34
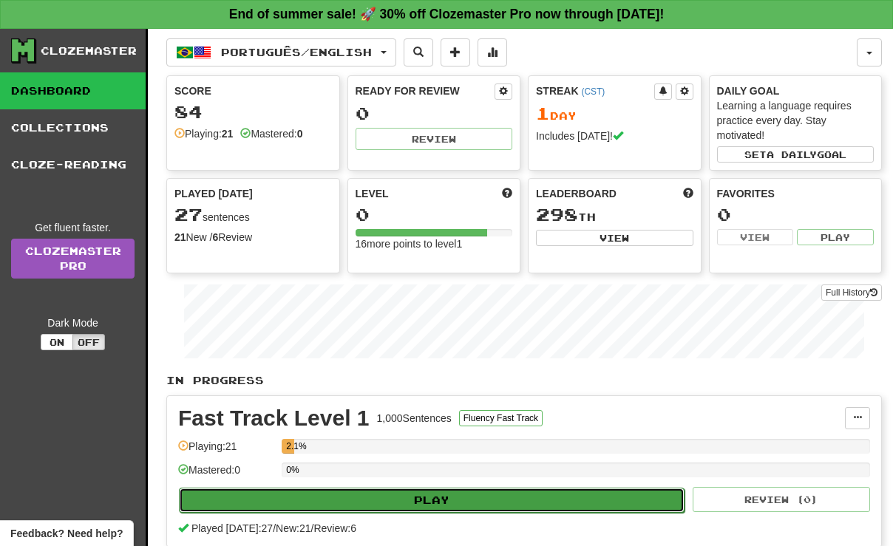
click at [418, 500] on button "Play" at bounding box center [432, 500] width 506 height 25
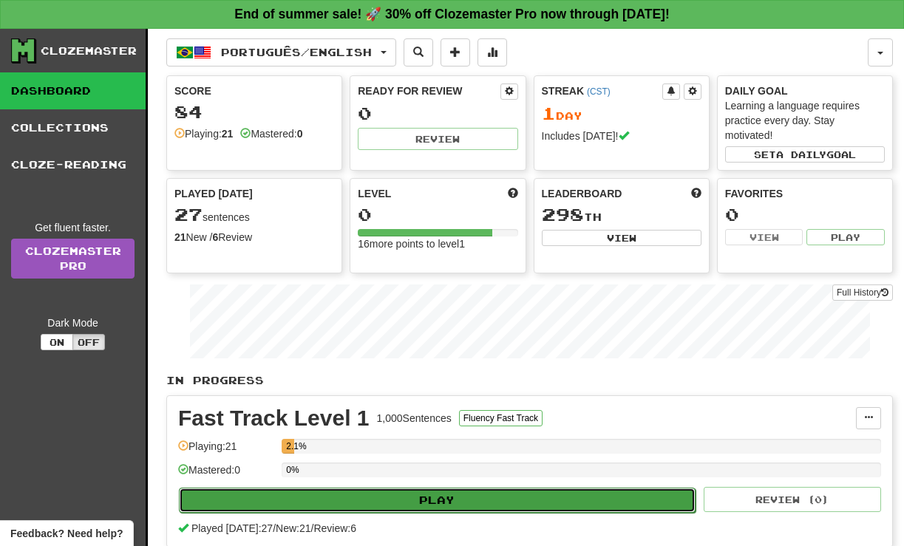
select select "**"
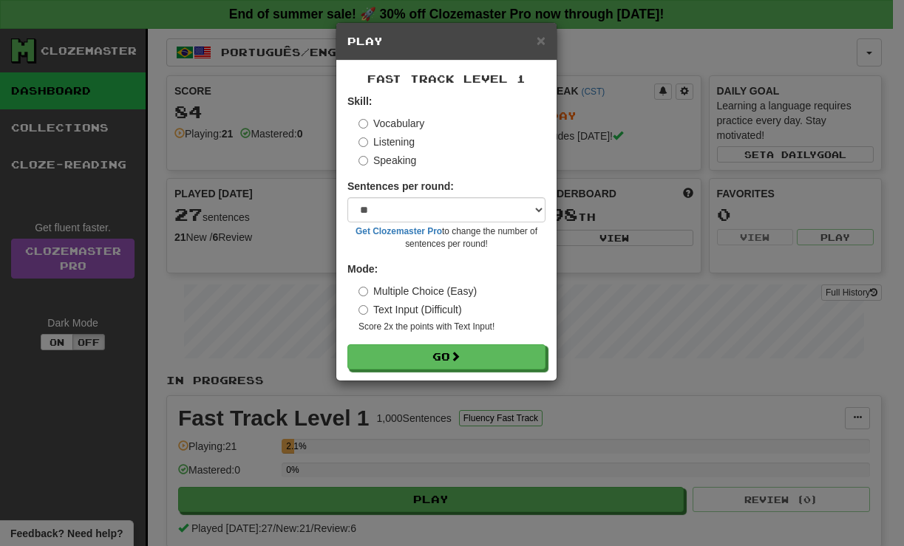
click at [413, 163] on label "Speaking" at bounding box center [388, 160] width 58 height 15
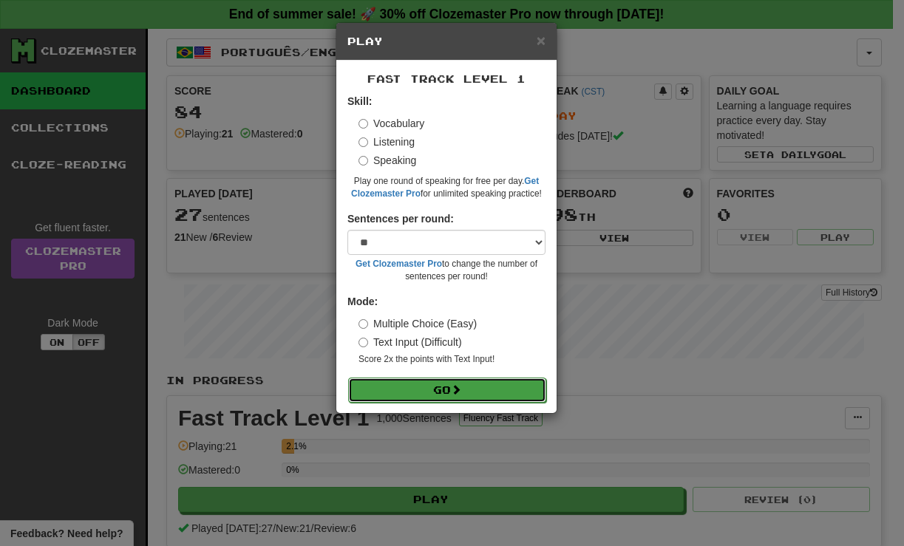
click at [450, 390] on button "Go" at bounding box center [447, 390] width 198 height 25
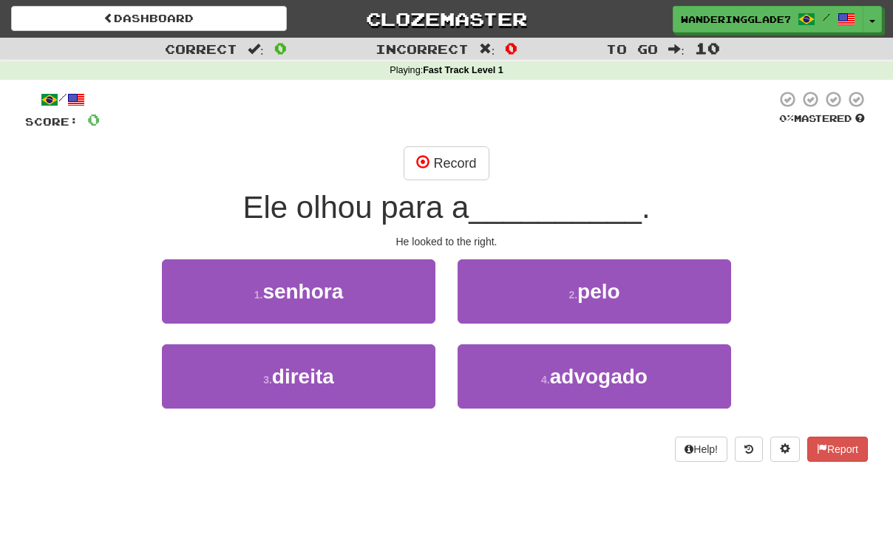
click at [423, 241] on div "He looked to the right." at bounding box center [446, 241] width 843 height 15
drag, startPoint x: 423, startPoint y: 218, endPoint x: 434, endPoint y: 216, distance: 11.3
click at [423, 218] on span "Ele olhou para a" at bounding box center [356, 207] width 226 height 35
click at [402, 207] on span "Ele olhou para a" at bounding box center [356, 207] width 226 height 35
click at [231, 214] on div "Ele olhou para a __________ ." at bounding box center [446, 208] width 843 height 41
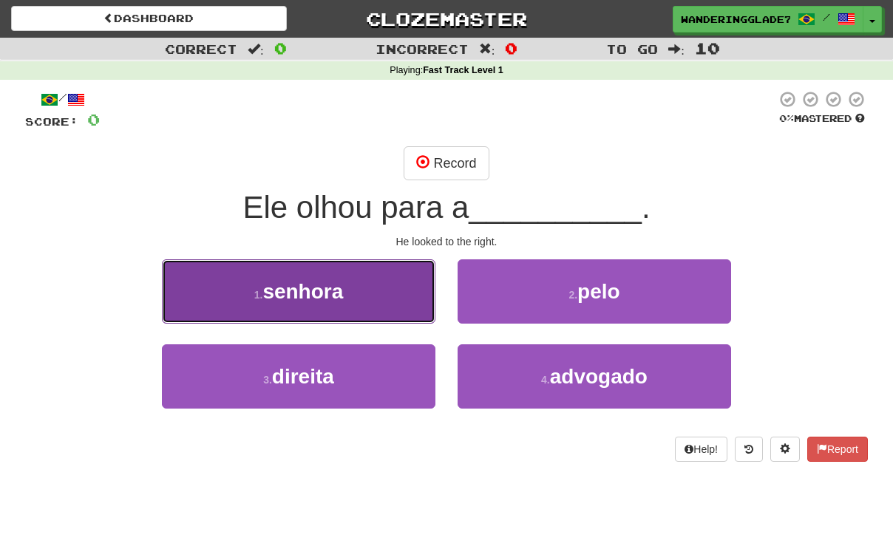
click at [278, 281] on span "senhora" at bounding box center [303, 291] width 81 height 23
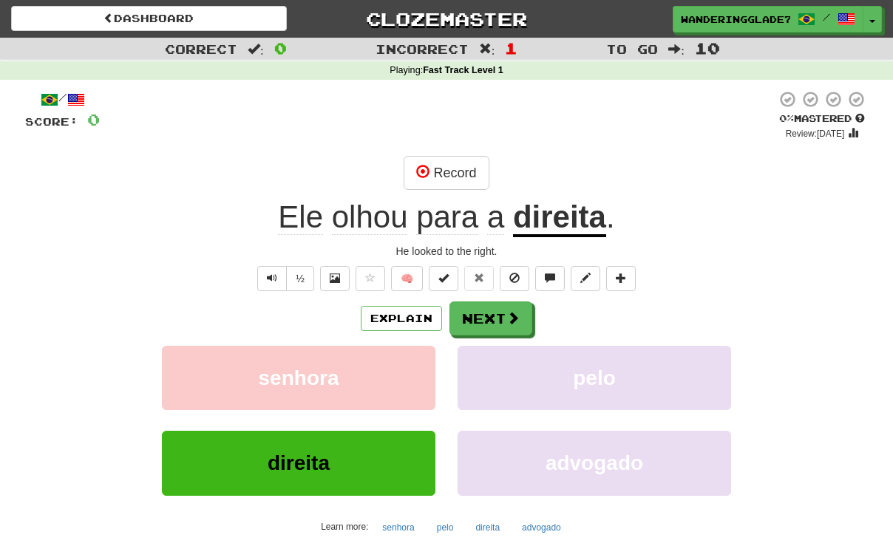
click at [416, 219] on span "olhou" at bounding box center [447, 217] width 62 height 35
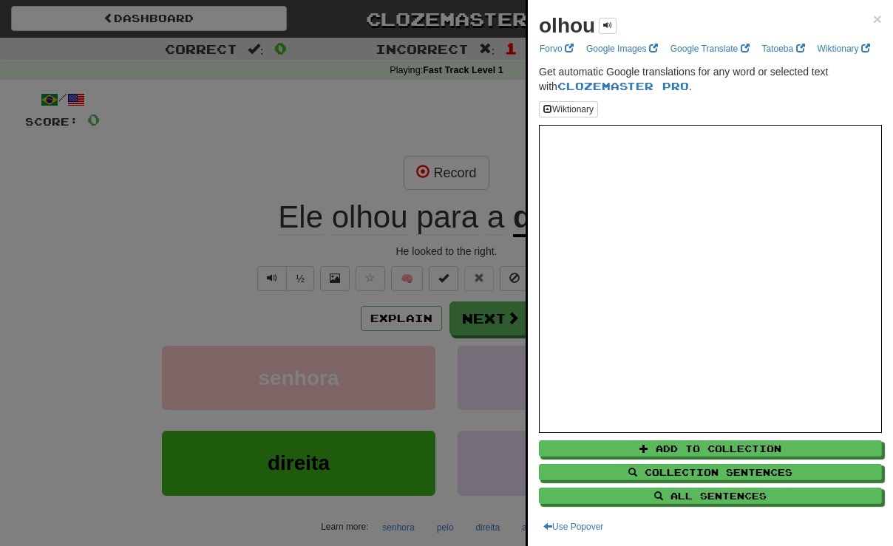
click at [409, 236] on div at bounding box center [446, 273] width 893 height 546
